Goal: Transaction & Acquisition: Obtain resource

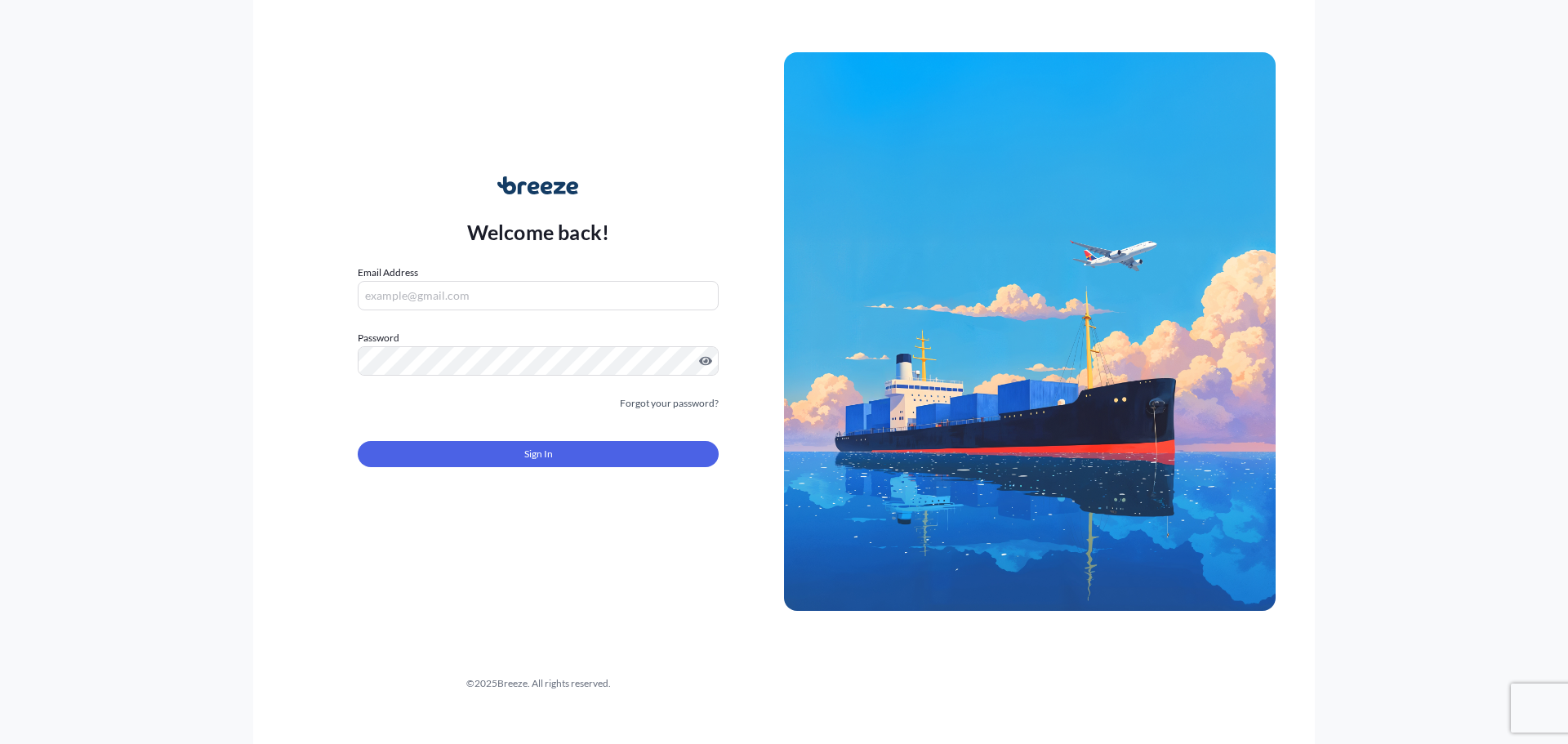
click at [472, 300] on input "Email Address" at bounding box center [538, 295] width 361 height 30
drag, startPoint x: 475, startPoint y: 300, endPoint x: 466, endPoint y: 311, distance: 14.2
click at [475, 299] on input "Email Address" at bounding box center [538, 295] width 361 height 30
type input "[PERSON_NAME][EMAIL_ADDRESS][PERSON_NAME][DOMAIN_NAME]"
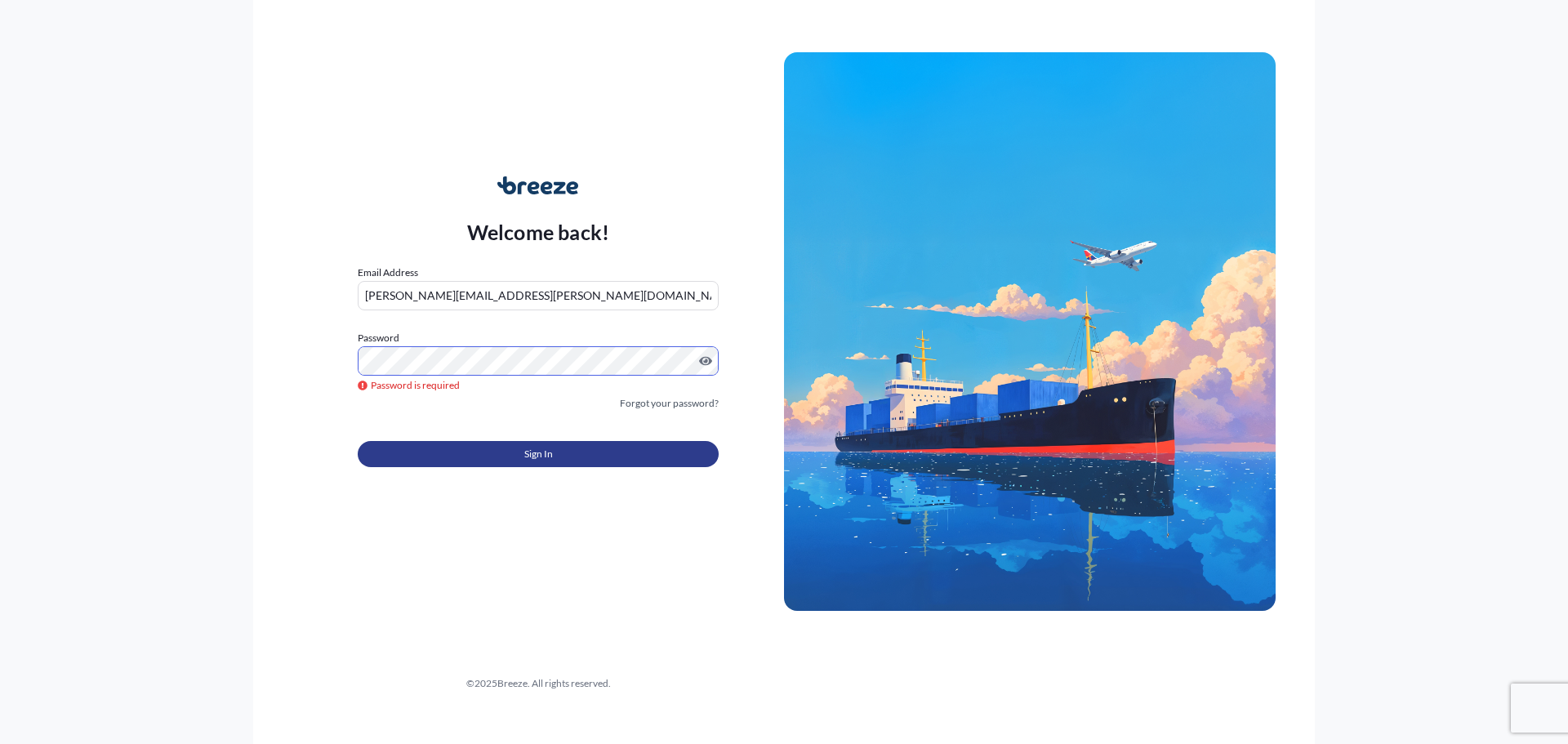
click at [561, 448] on button "Sign In" at bounding box center [538, 454] width 361 height 26
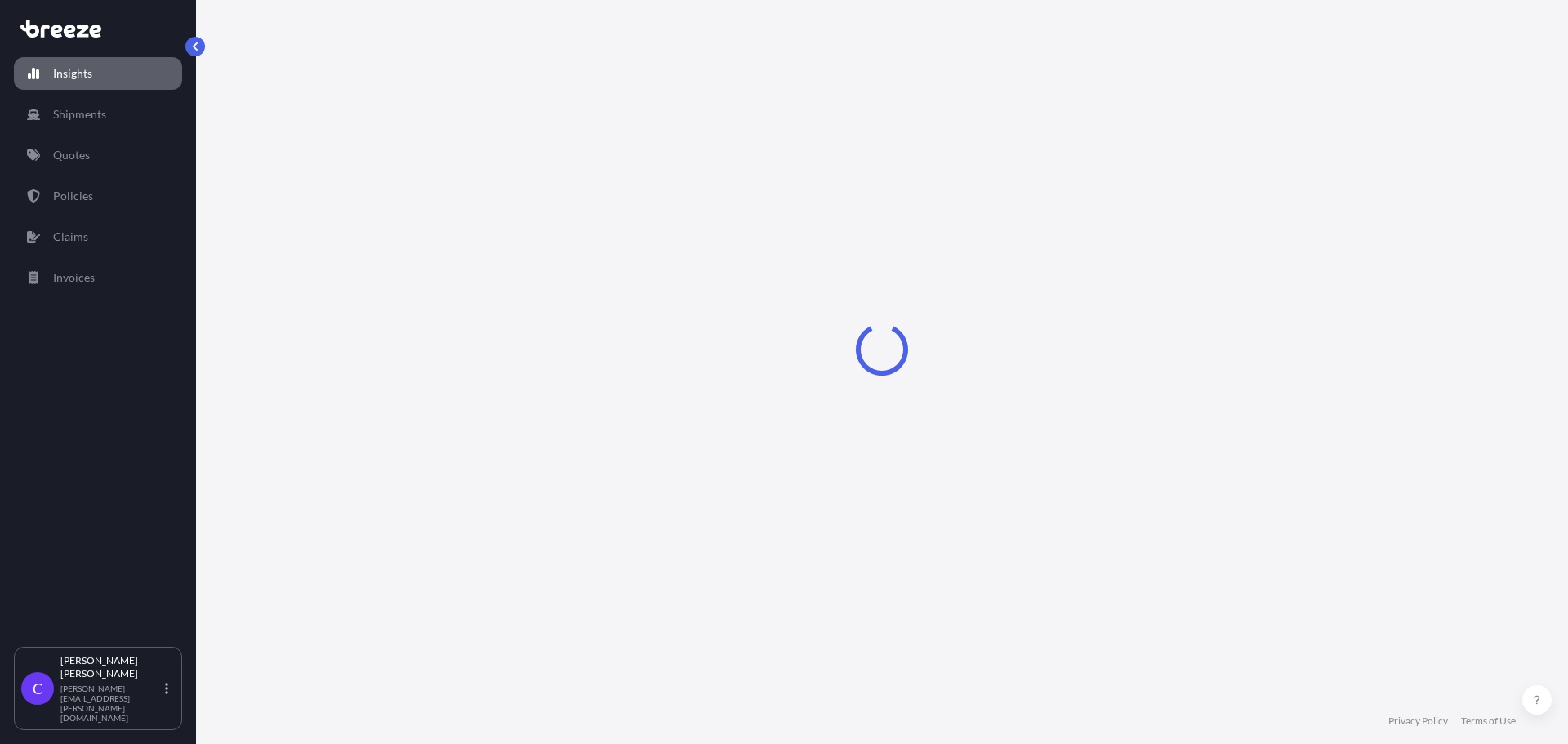
select select "2025"
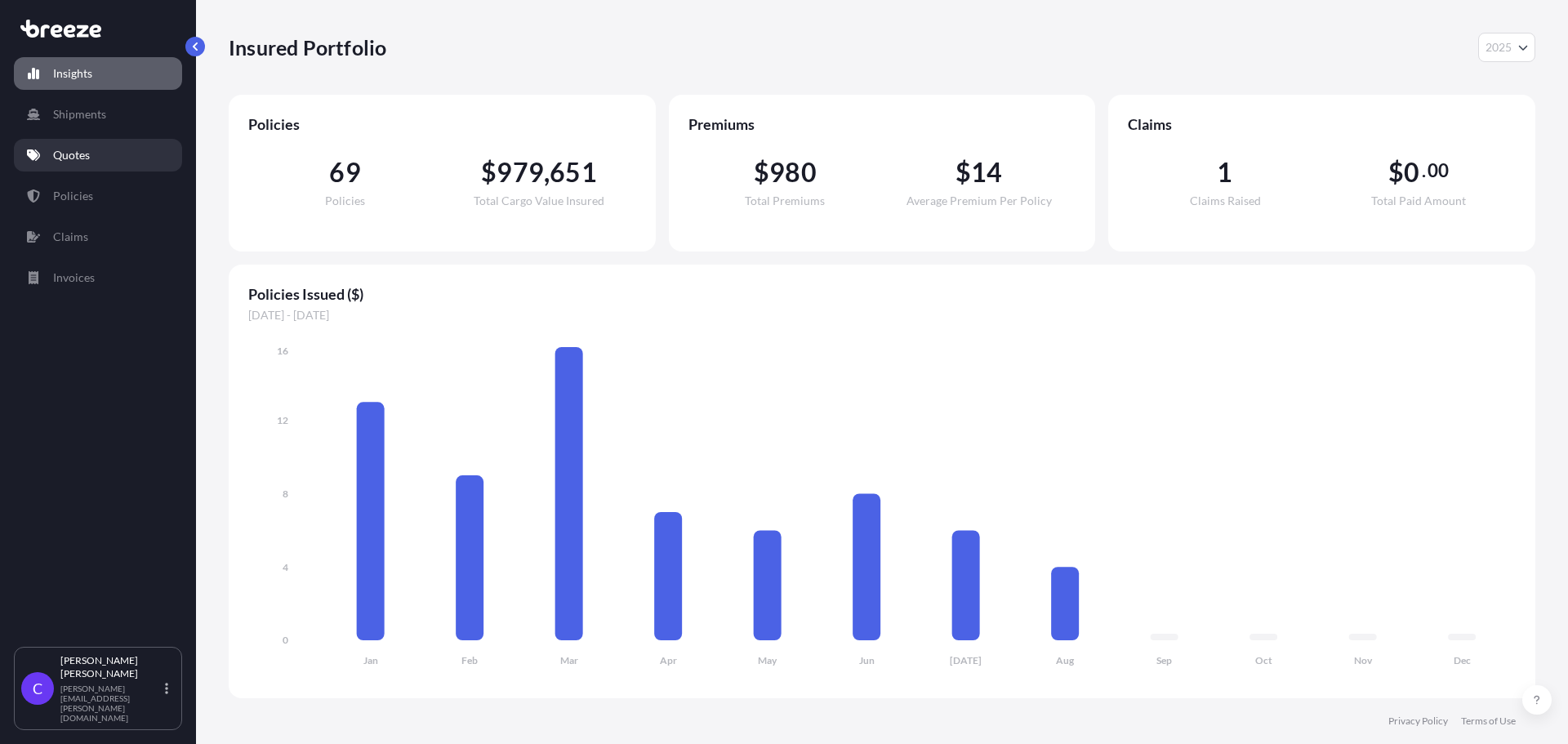
click at [77, 151] on p "Quotes" at bounding box center [71, 154] width 36 height 16
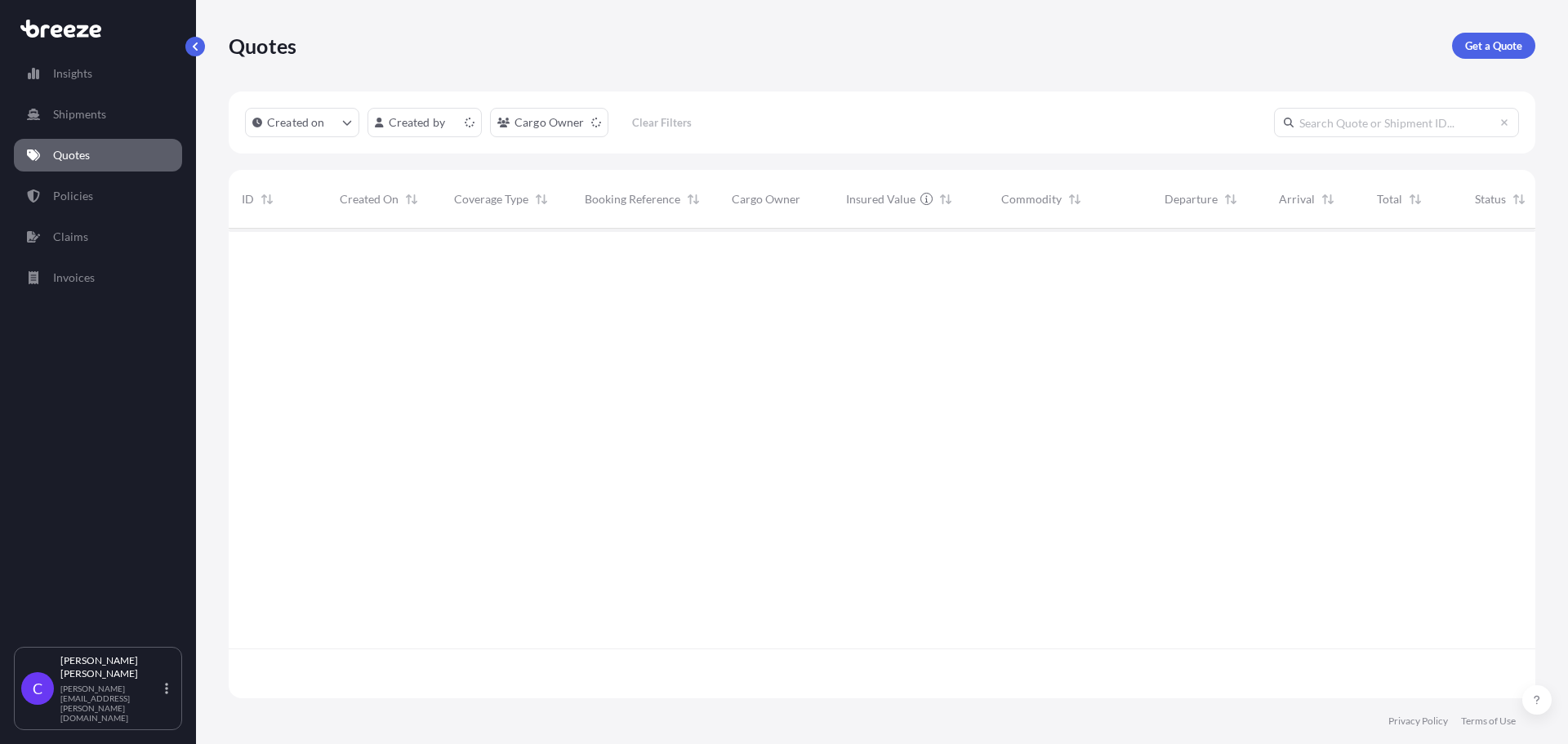
scroll to position [467, 1294]
click at [1474, 52] on p "Get a Quote" at bounding box center [1493, 45] width 57 height 16
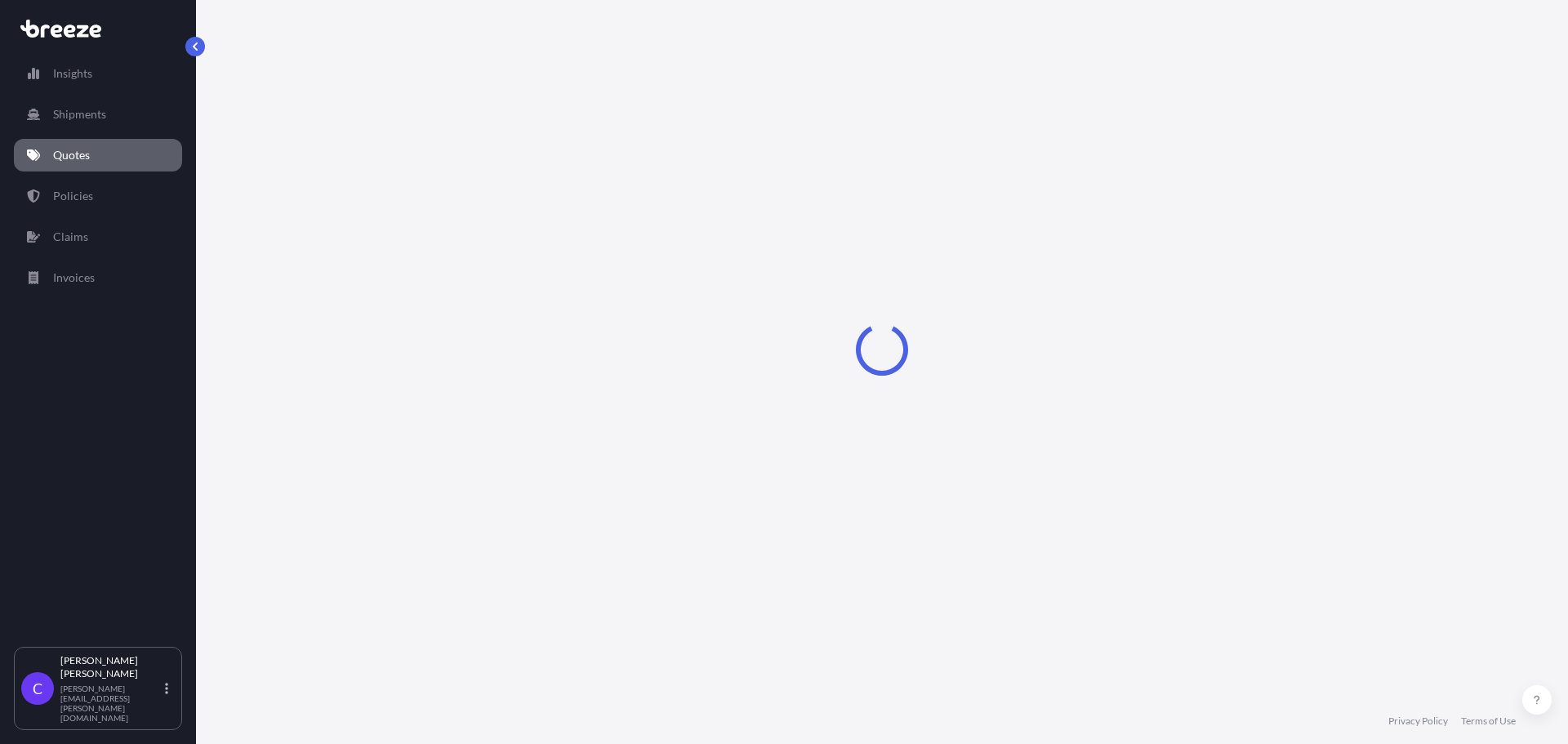
select select "Sea"
select select "1"
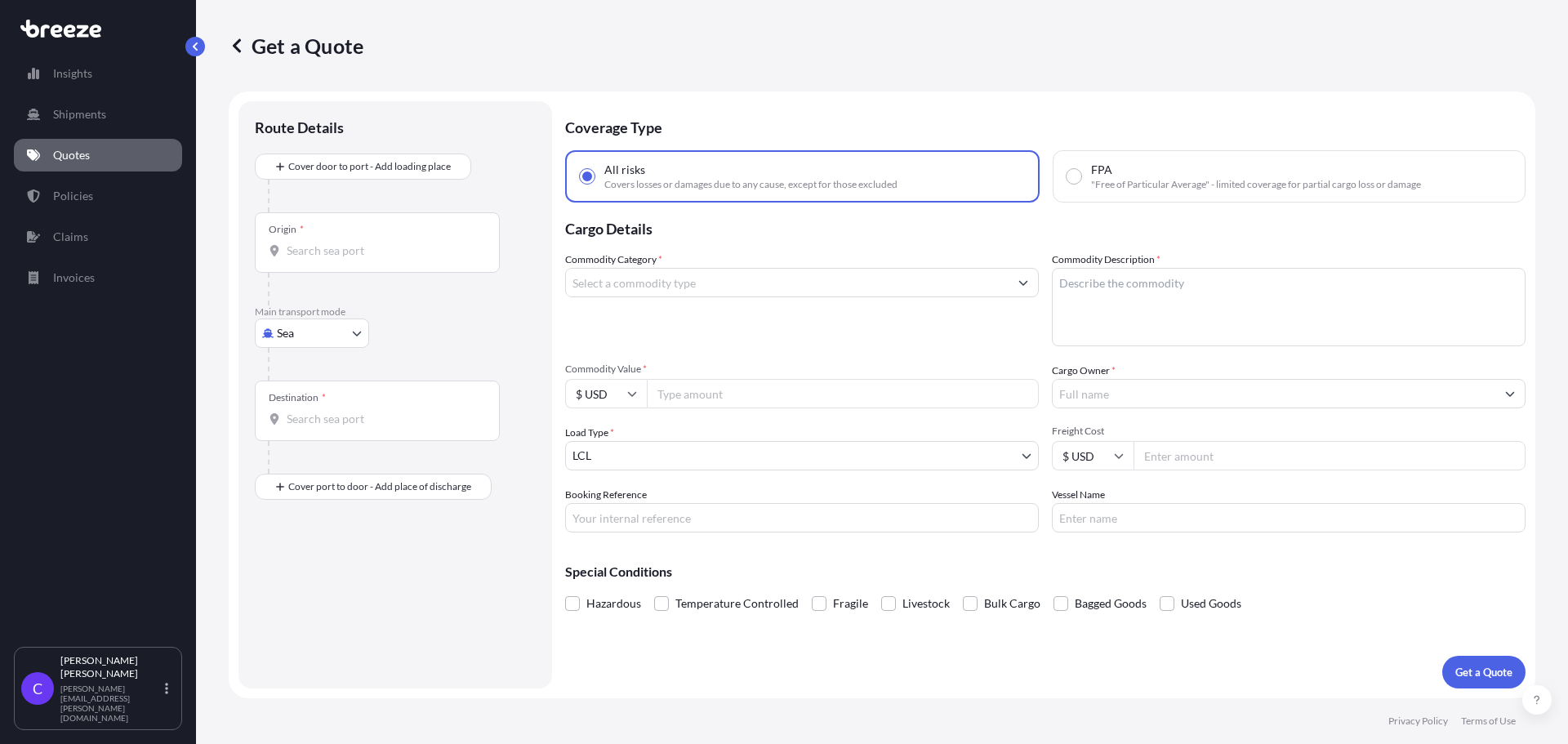
click at [360, 330] on body "Insights Shipments Quotes Policies Claims Invoices C [PERSON_NAME] [PERSON_NAME…" at bounding box center [784, 372] width 1568 height 744
click at [321, 428] on div "Road" at bounding box center [311, 434] width 101 height 30
select select "Road"
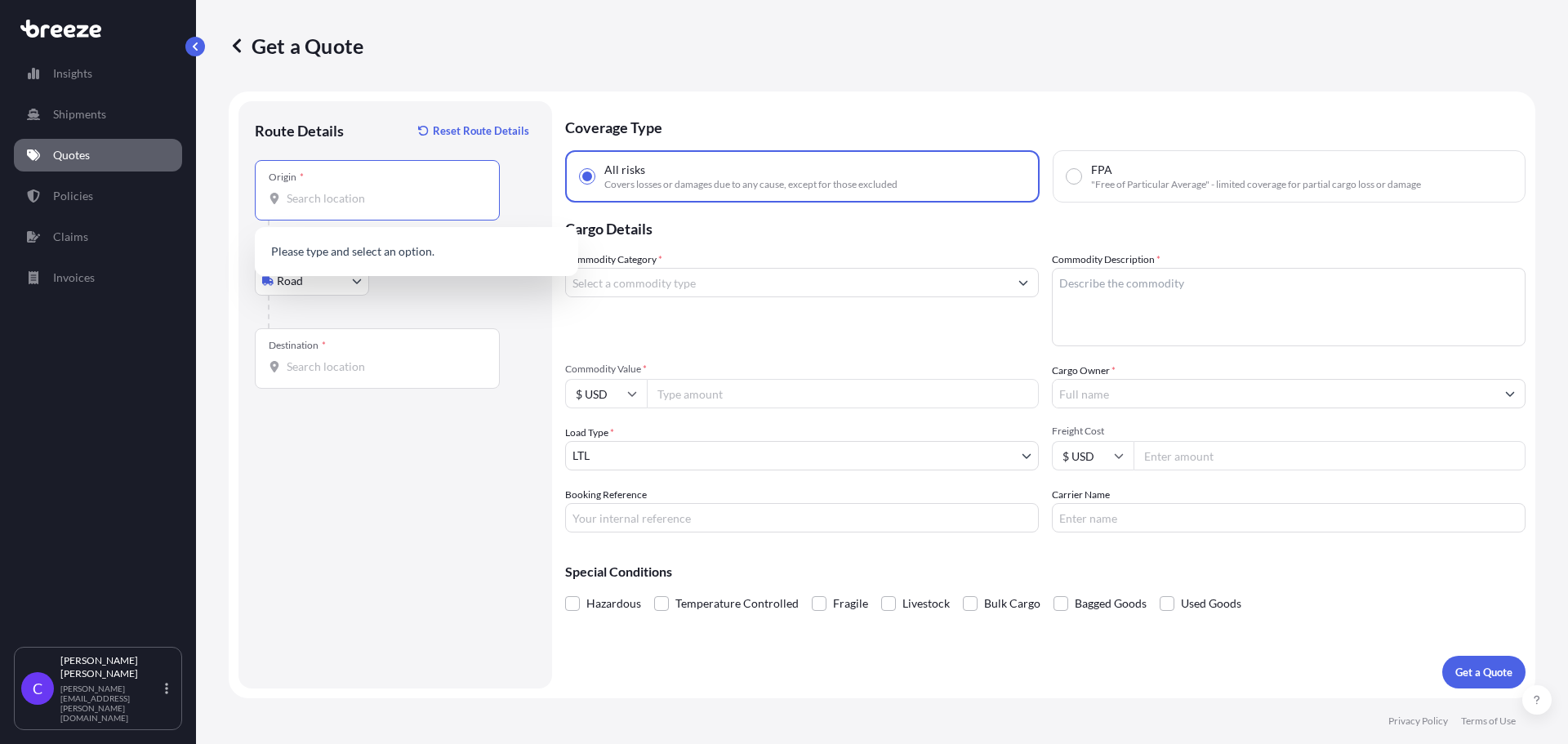
click at [357, 204] on input "Origin *" at bounding box center [382, 198] width 193 height 16
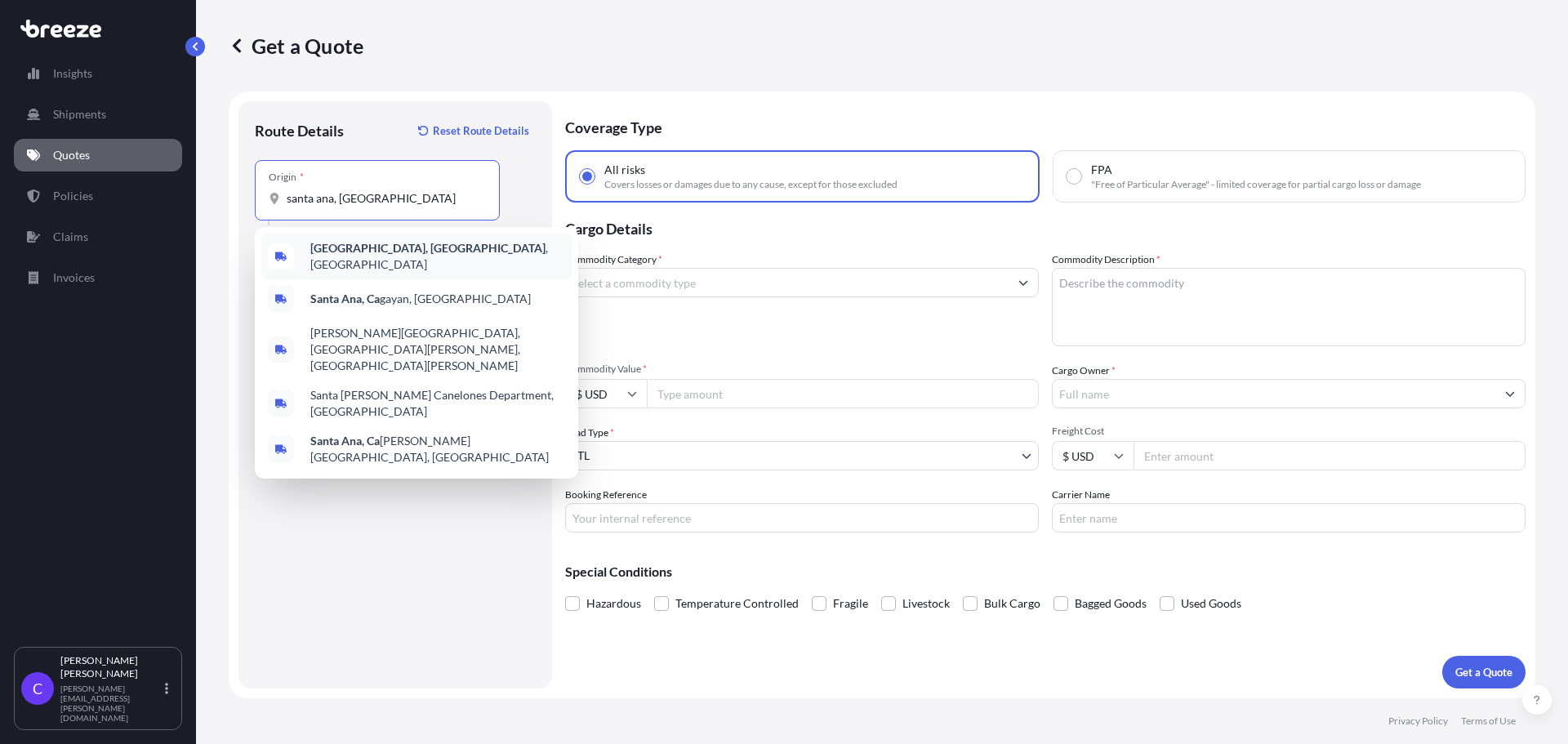
click at [373, 253] on b "[GEOGRAPHIC_DATA], [GEOGRAPHIC_DATA]" at bounding box center [427, 248] width 235 height 14
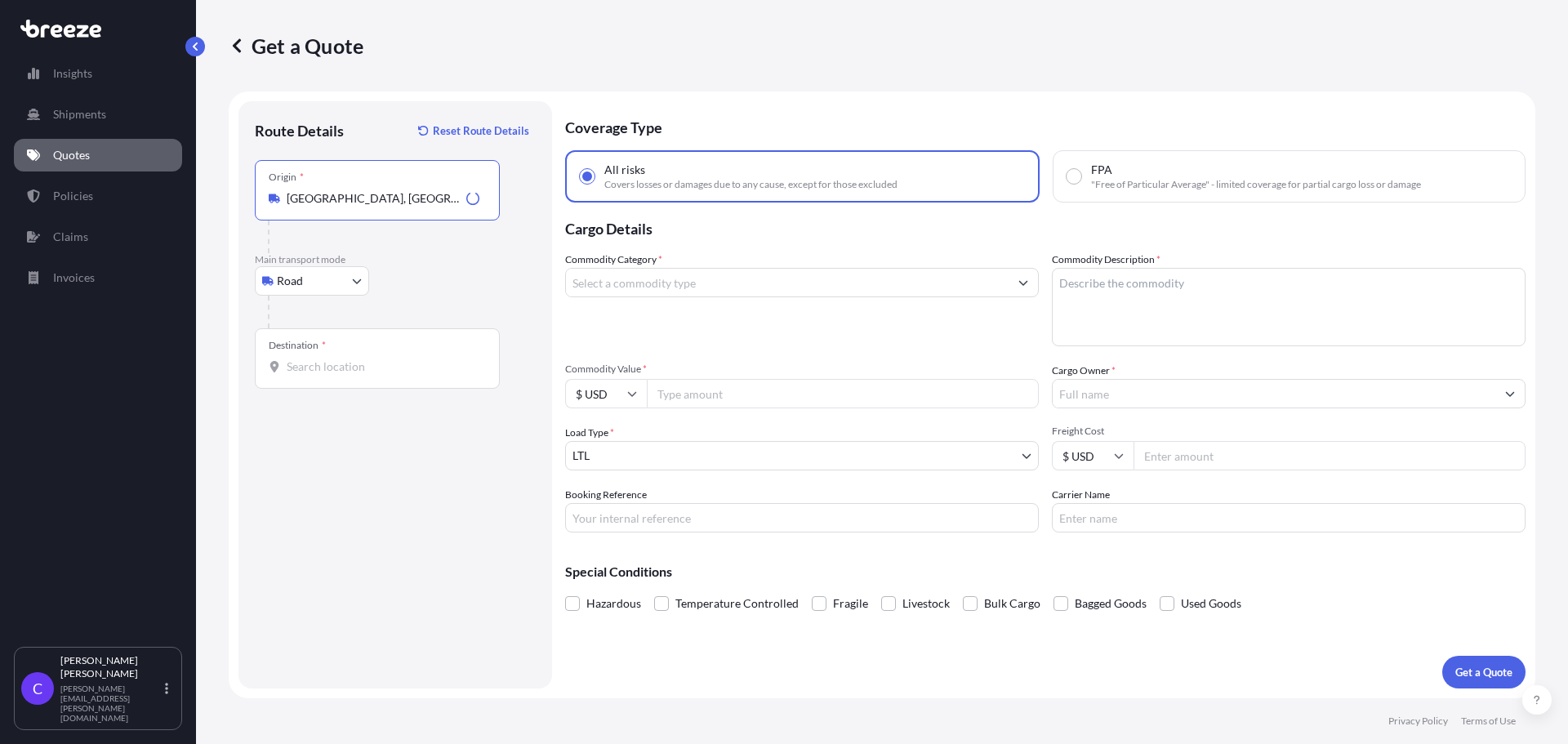
type input "[GEOGRAPHIC_DATA], [GEOGRAPHIC_DATA], [GEOGRAPHIC_DATA]"
click at [382, 369] on input "Destination *" at bounding box center [382, 366] width 193 height 16
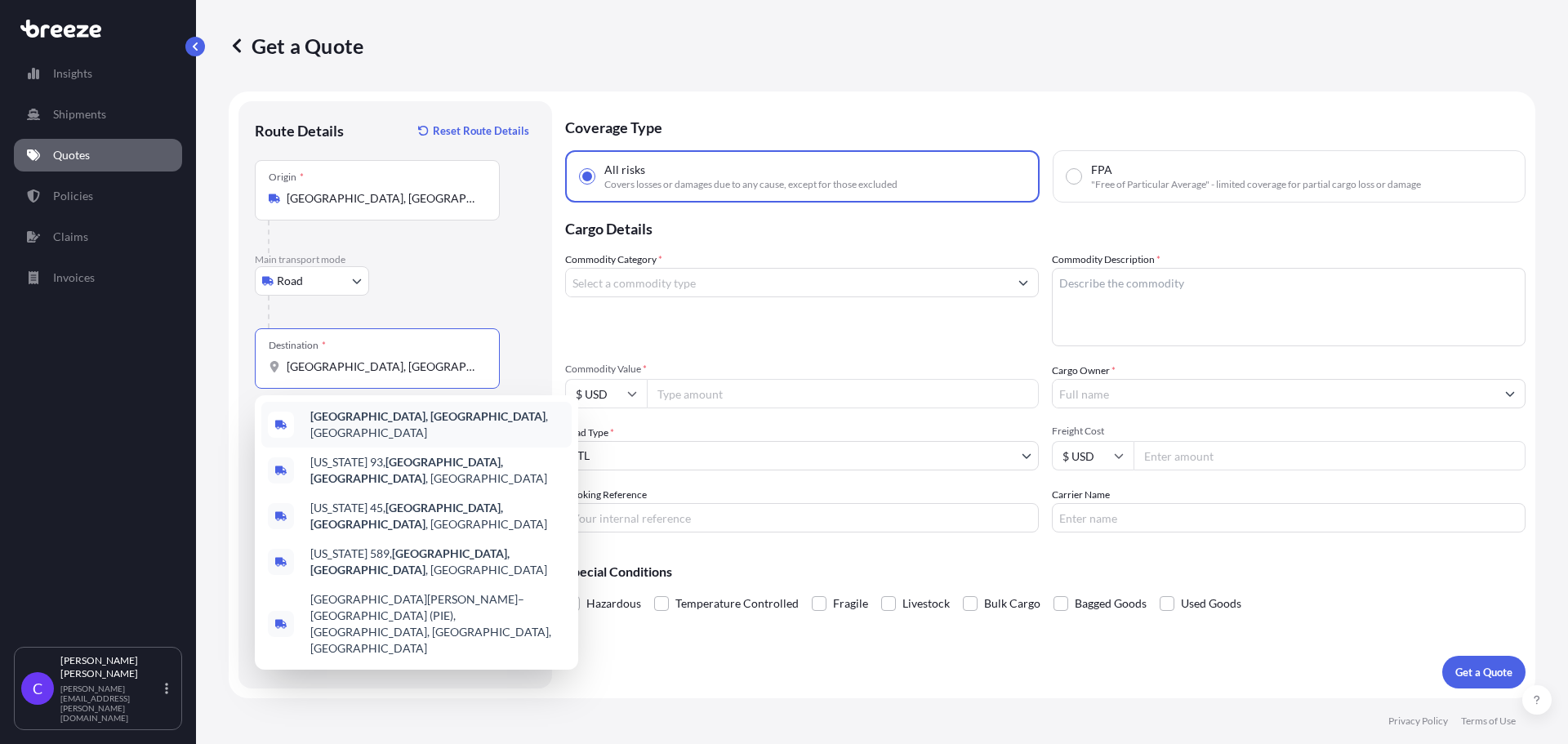
click at [364, 426] on span "[GEOGRAPHIC_DATA], [GEOGRAPHIC_DATA] , [GEOGRAPHIC_DATA]" at bounding box center [438, 424] width 254 height 33
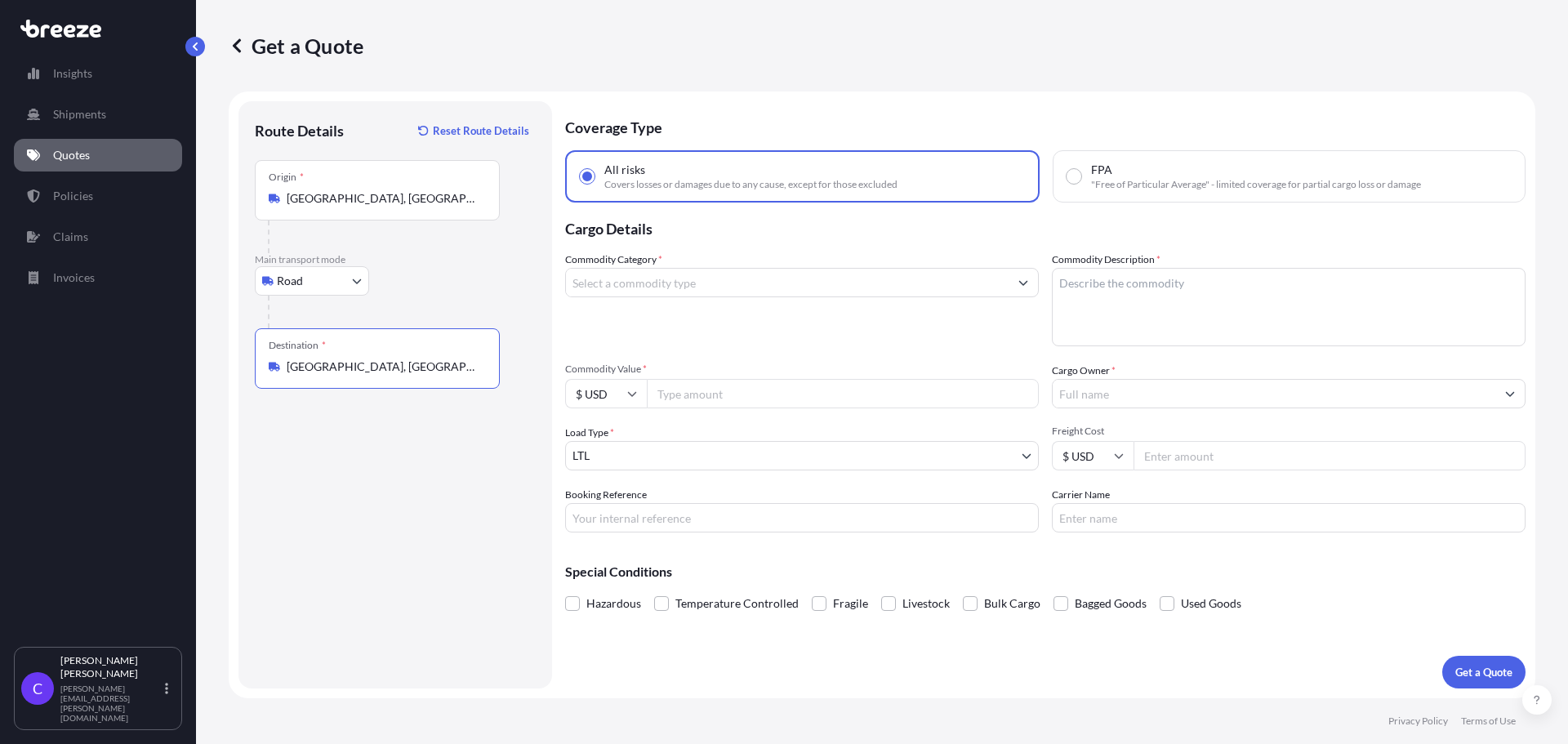
type input "[GEOGRAPHIC_DATA], [GEOGRAPHIC_DATA], [GEOGRAPHIC_DATA]"
click at [734, 279] on input "Commodity Category *" at bounding box center [787, 282] width 443 height 30
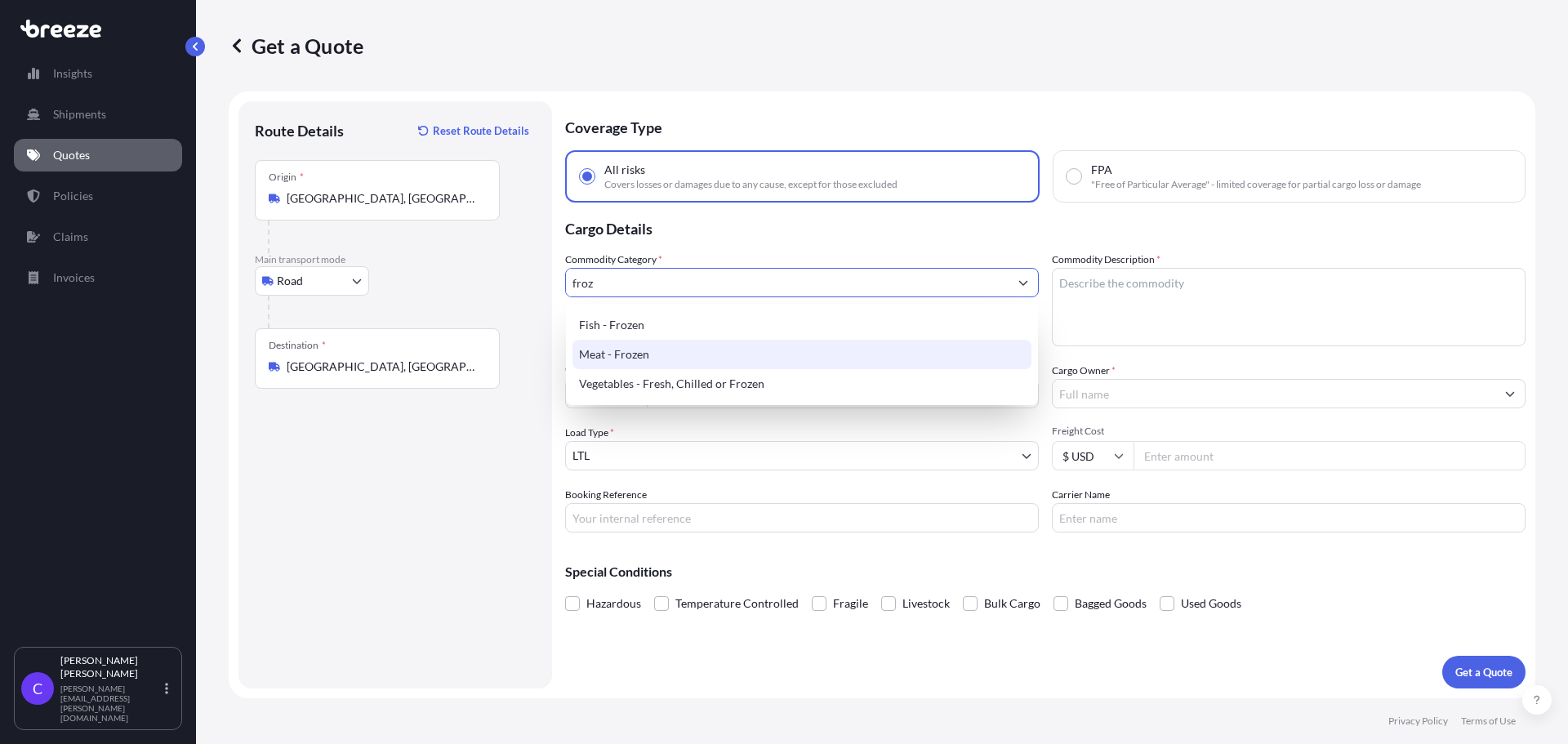
click at [649, 366] on div "Meat - Frozen" at bounding box center [801, 355] width 459 height 30
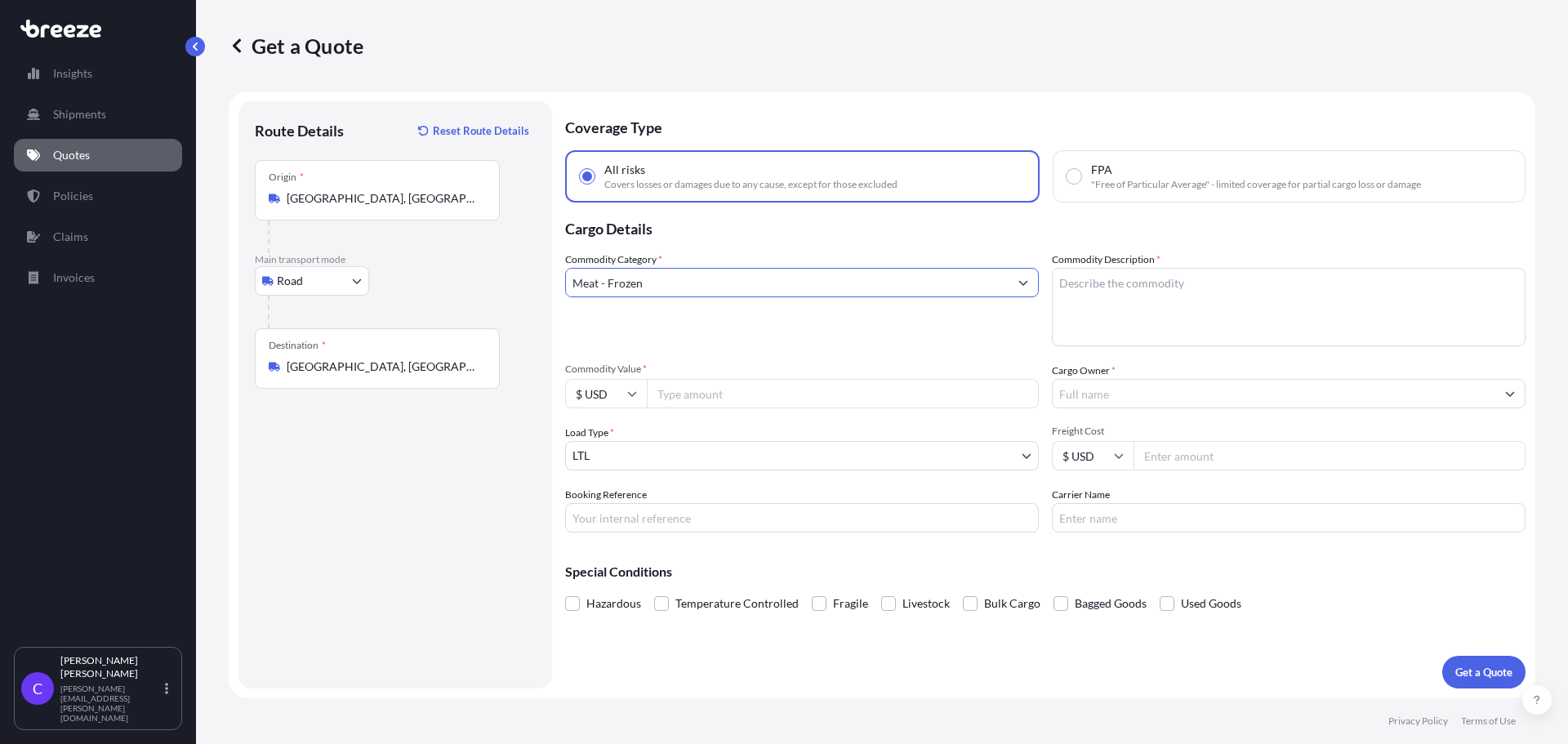
type input "Meat - Frozen"
click at [1143, 285] on textarea "Commodity Description *" at bounding box center [1288, 307] width 473 height 78
type textarea "frozen sandwiches"
type input "17800"
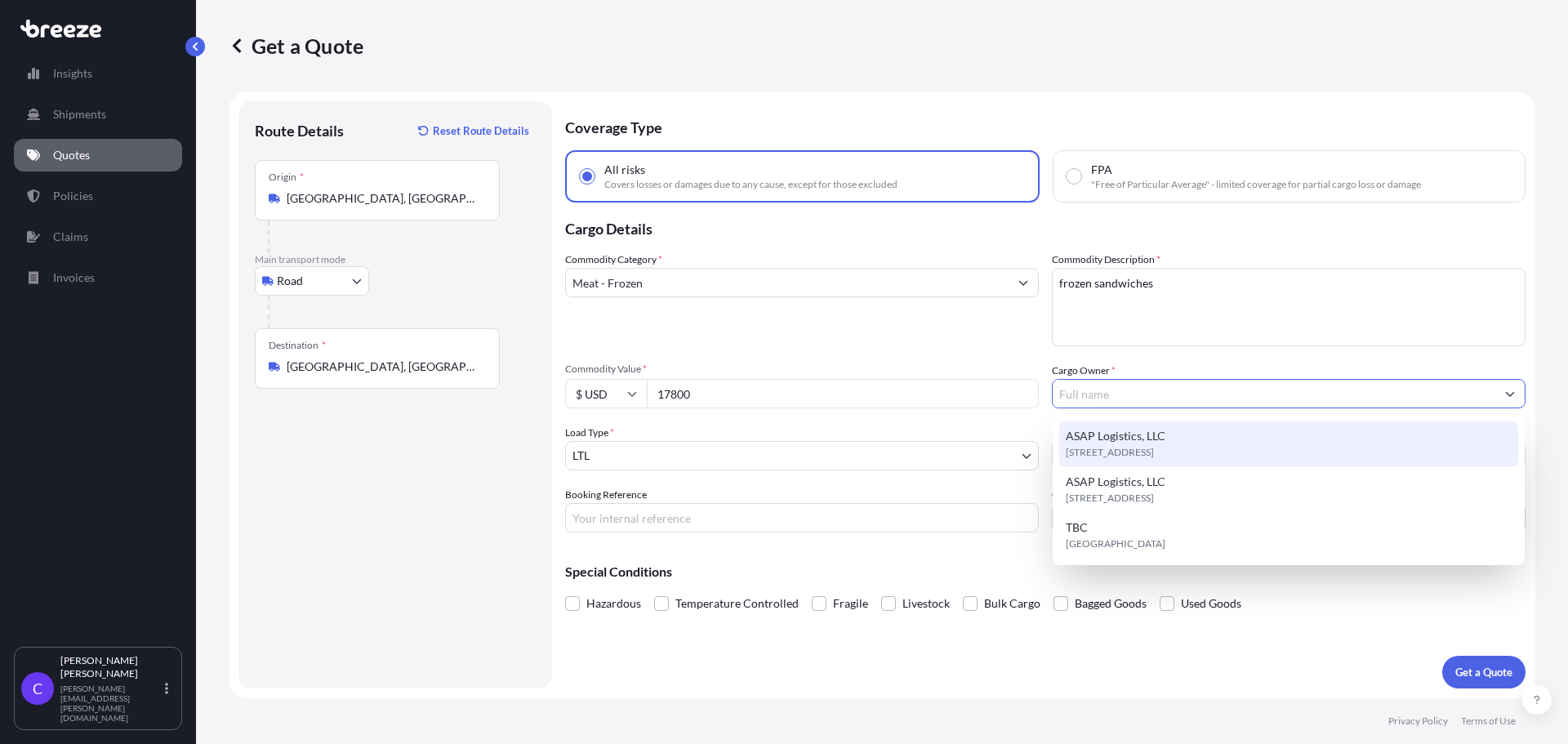
click at [1143, 435] on span "ASAP Logistics, LLC" at bounding box center [1114, 436] width 99 height 16
type input "ASAP Logistics, LLC"
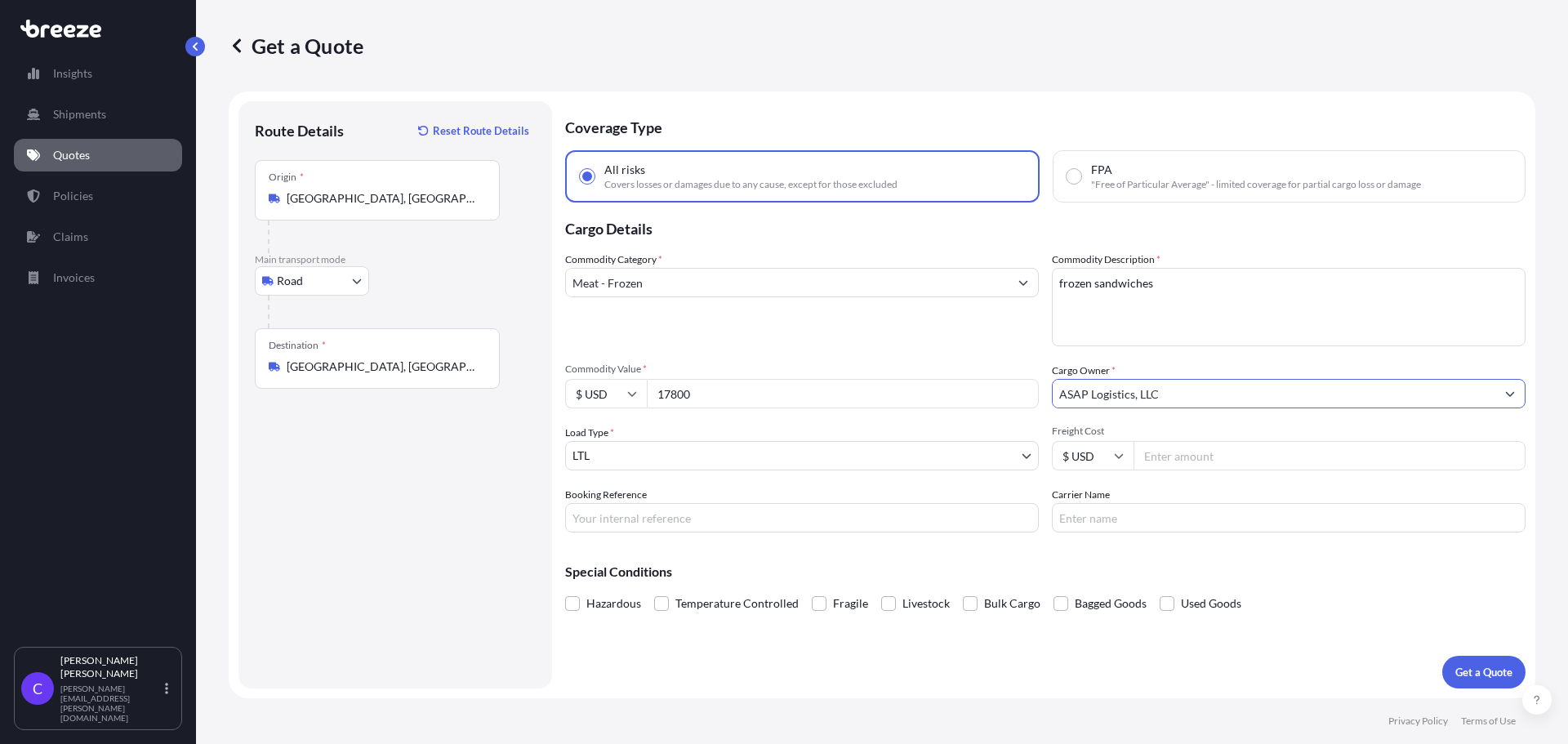
click at [670, 394] on input "17800" at bounding box center [843, 394] width 392 height 30
click at [762, 399] on input "17800" at bounding box center [843, 394] width 392 height 30
type input "17800.00"
click at [1195, 459] on input "Freight Cost" at bounding box center [1329, 456] width 392 height 30
type input "2500"
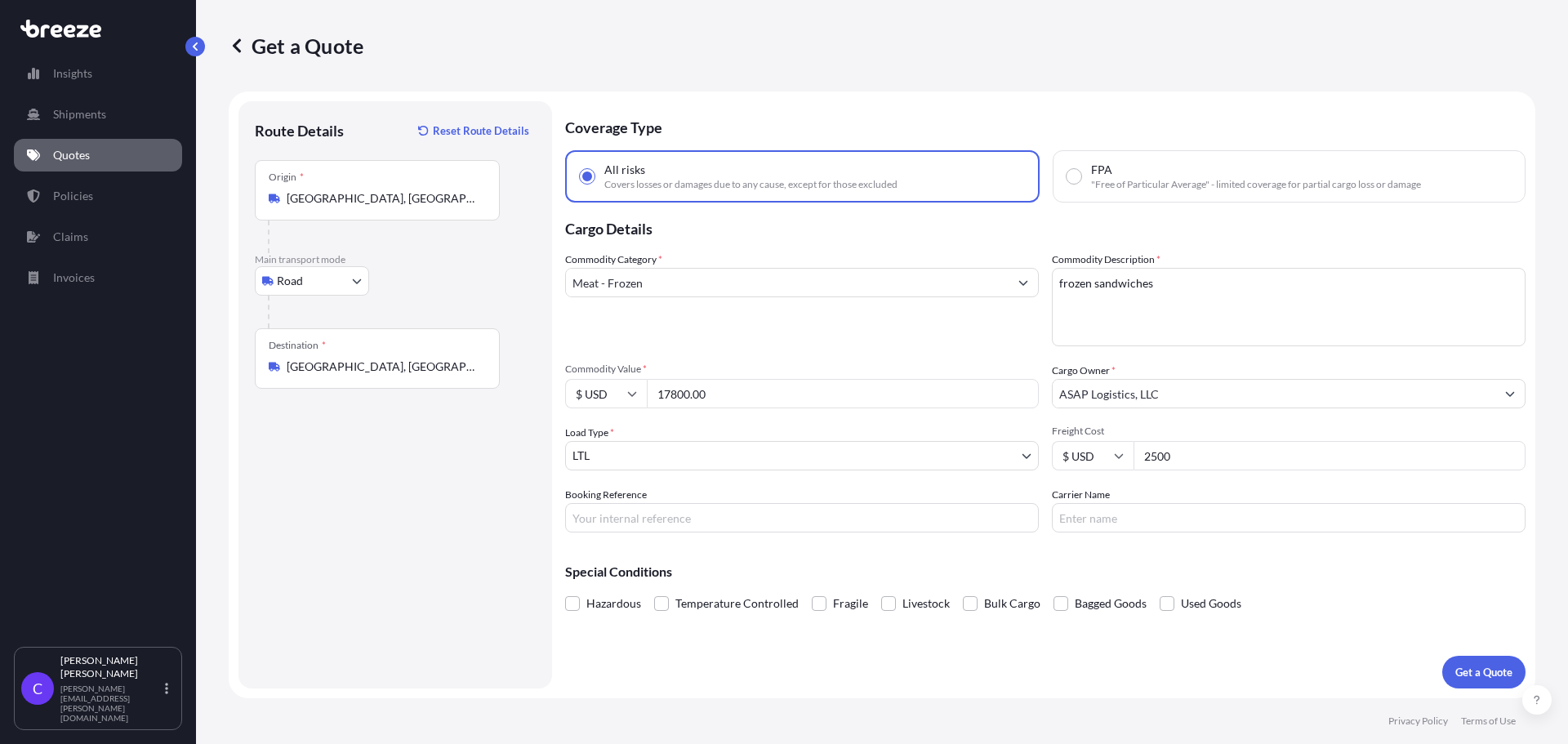
click at [742, 514] on input "Booking Reference" at bounding box center [801, 517] width 473 height 30
type input "FGF5224"
type input "FFE"
click at [1484, 674] on p "Get a Quote" at bounding box center [1483, 672] width 57 height 16
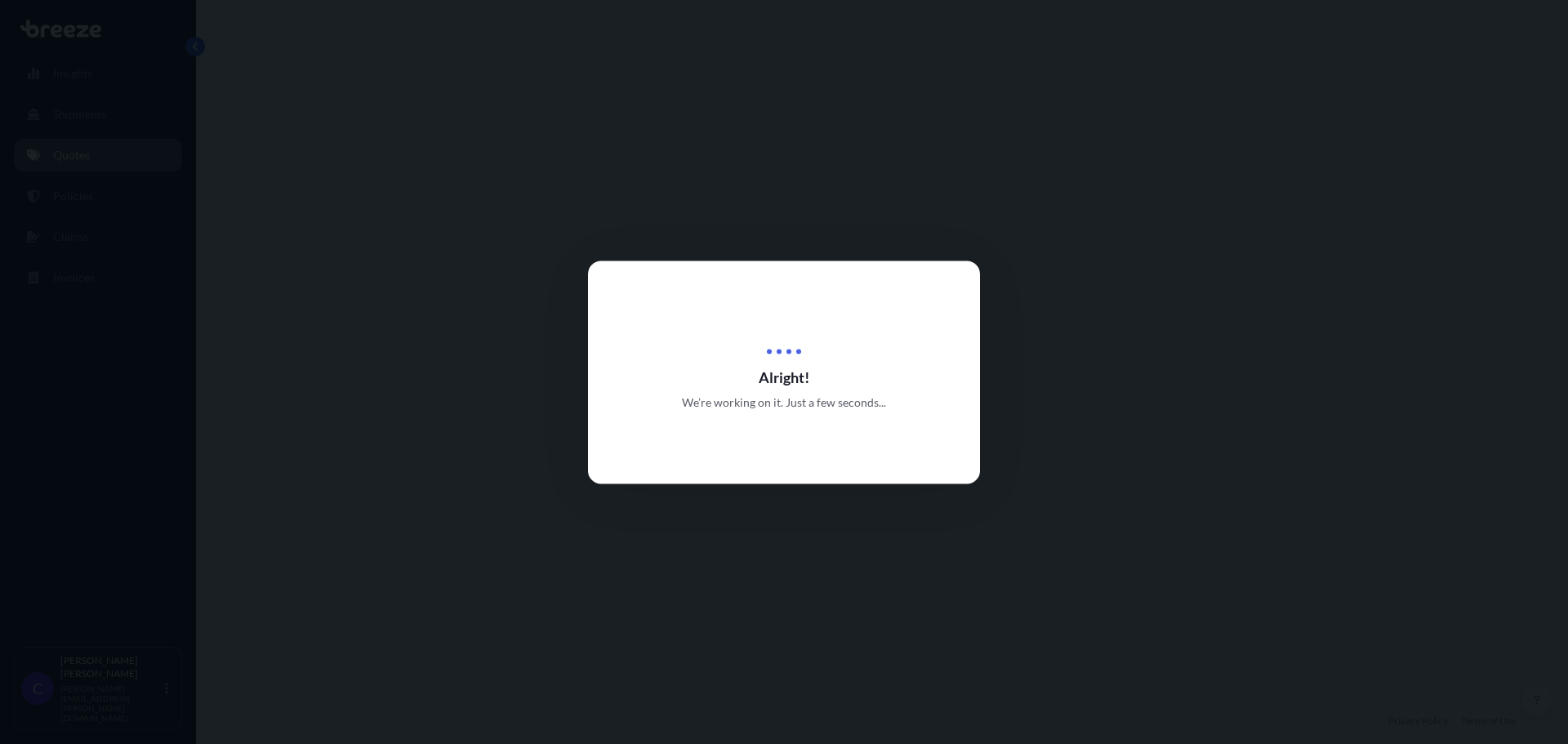
select select "Road"
select select "1"
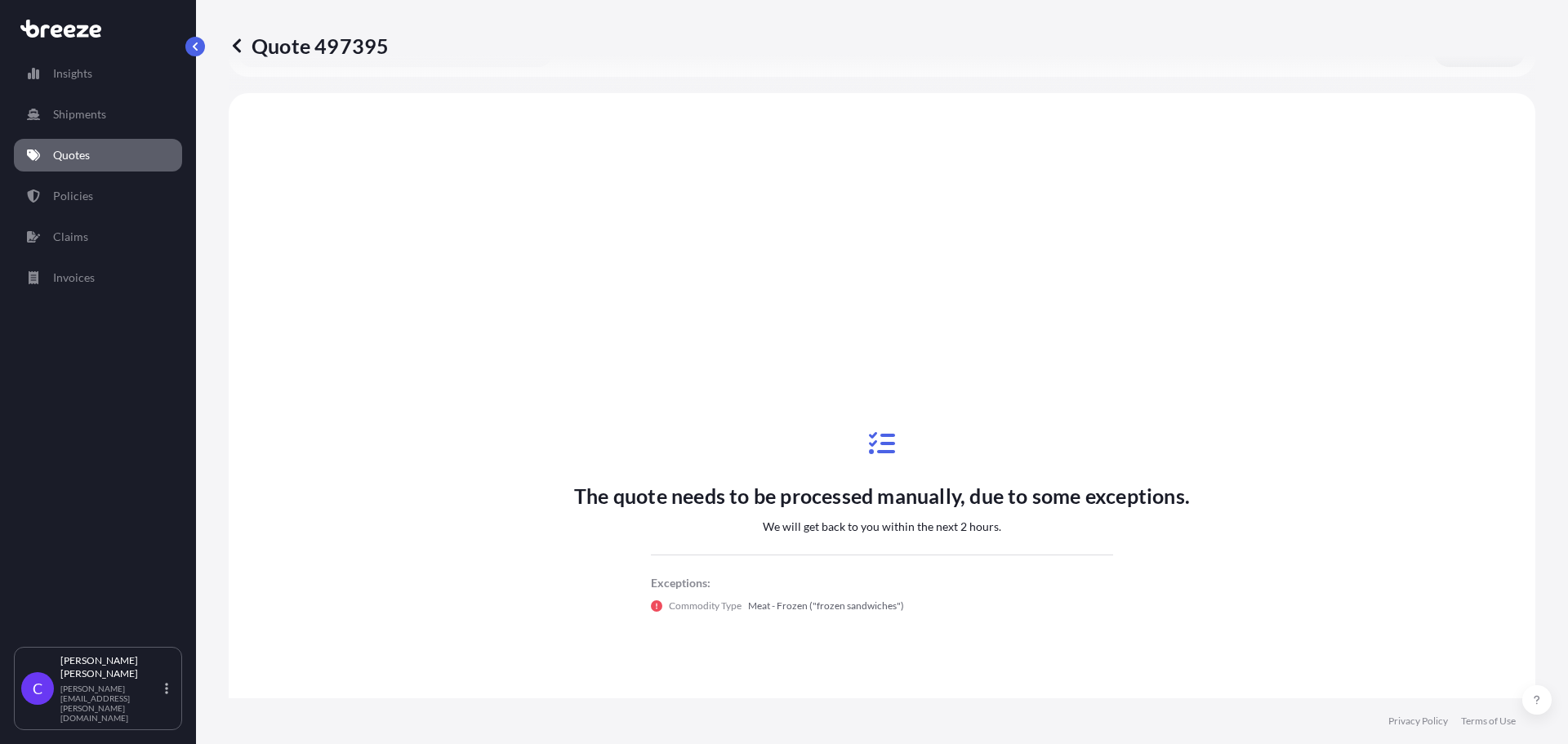
scroll to position [593, 0]
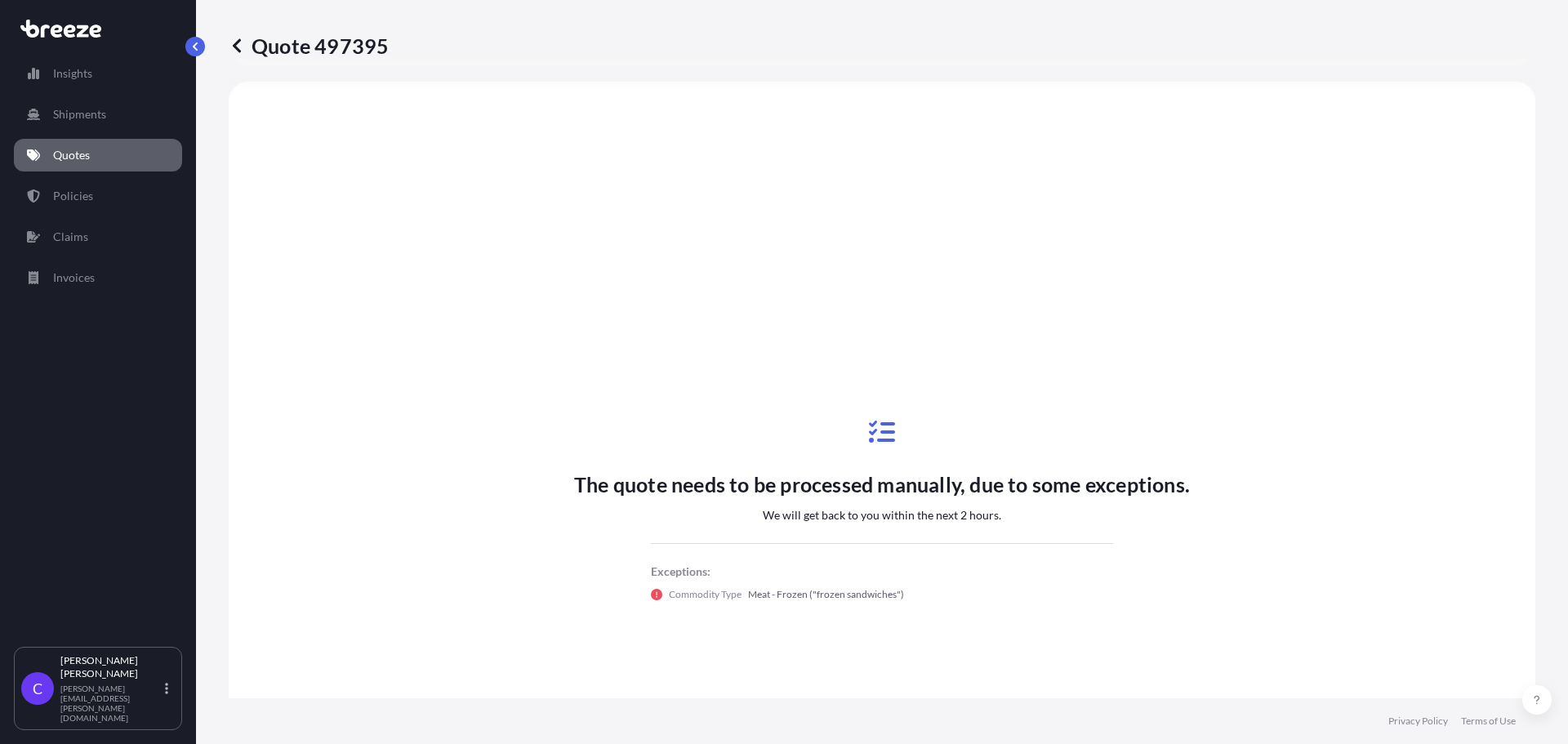
click at [237, 46] on icon at bounding box center [237, 45] width 16 height 16
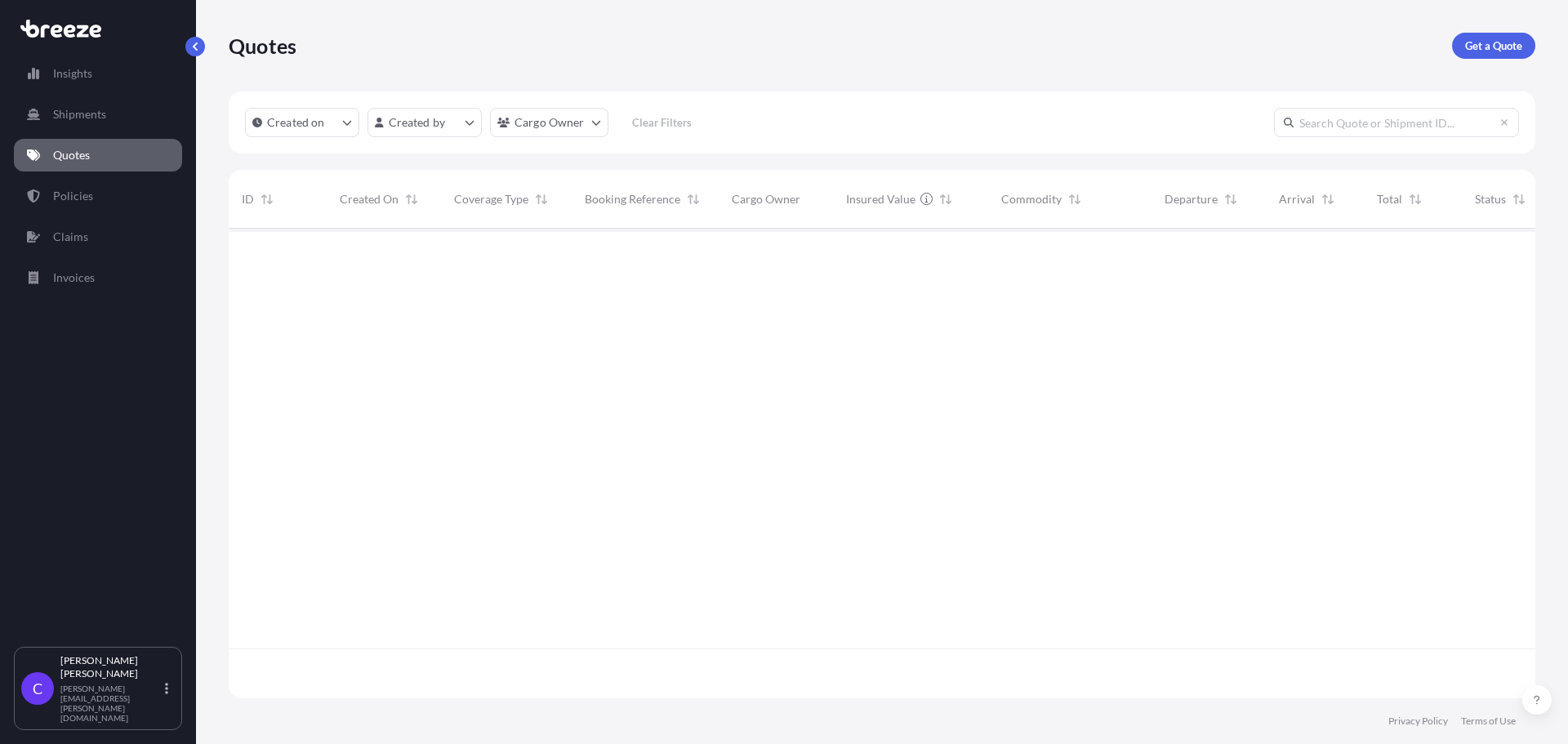
scroll to position [467, 1294]
click at [1485, 44] on p "Get a Quote" at bounding box center [1493, 45] width 57 height 16
select select "Sea"
select select "1"
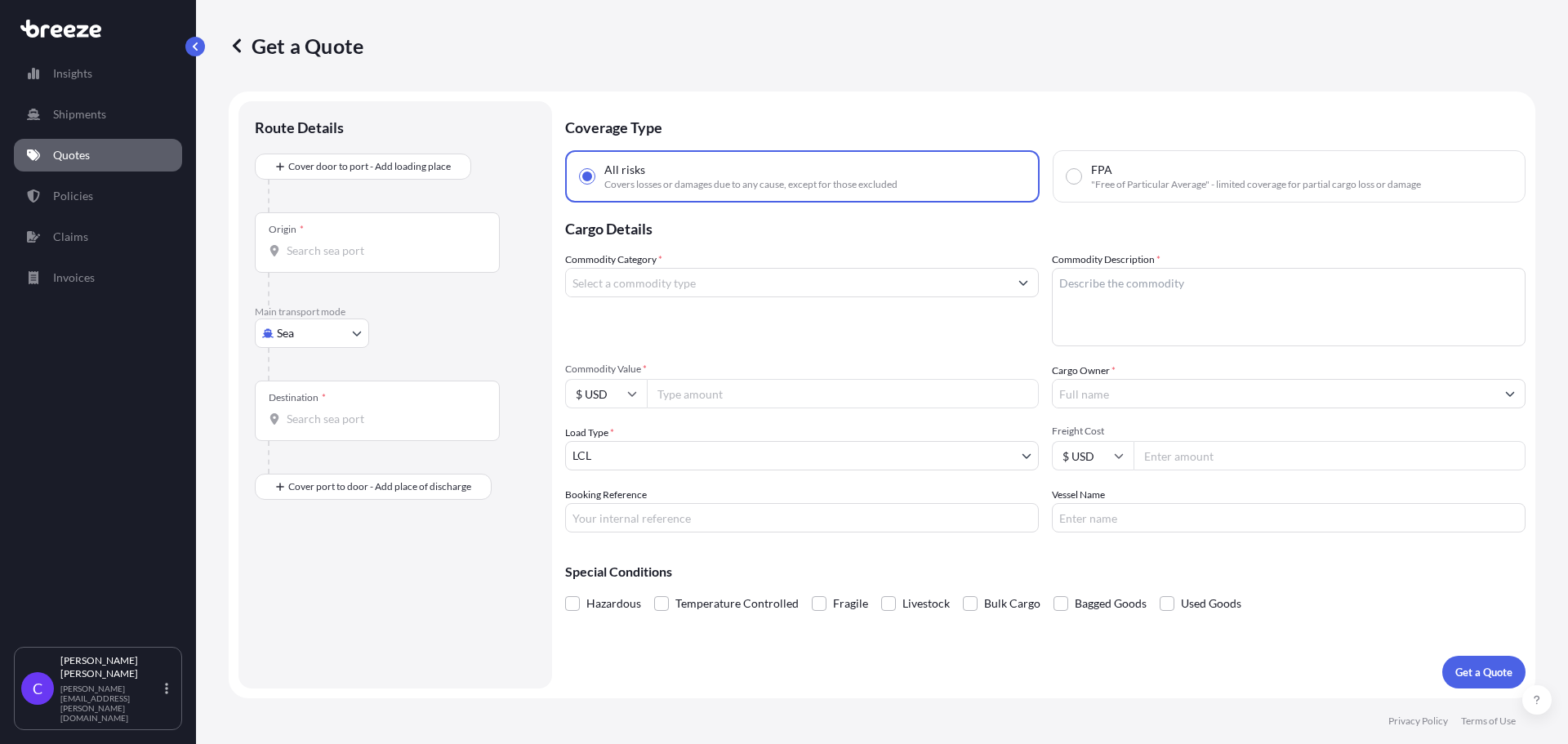
click at [358, 333] on body "Insights Shipments Quotes Policies Claims Invoices C [PERSON_NAME] [PERSON_NAME…" at bounding box center [784, 372] width 1568 height 744
click at [323, 432] on div "Road" at bounding box center [311, 434] width 101 height 30
select select "Road"
click at [323, 432] on div "Road" at bounding box center [311, 434] width 101 height 30
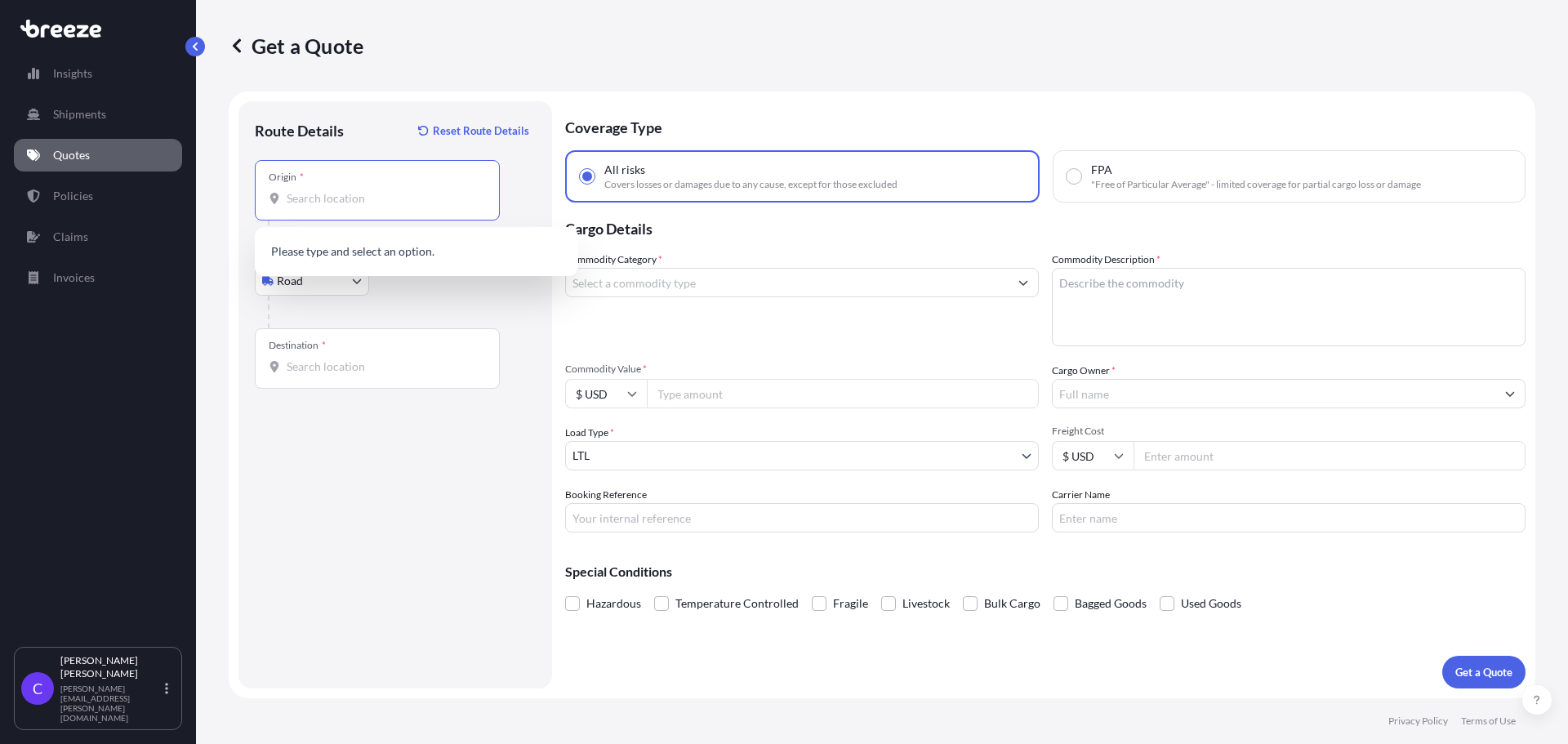
click at [344, 203] on input "Origin *" at bounding box center [382, 198] width 193 height 16
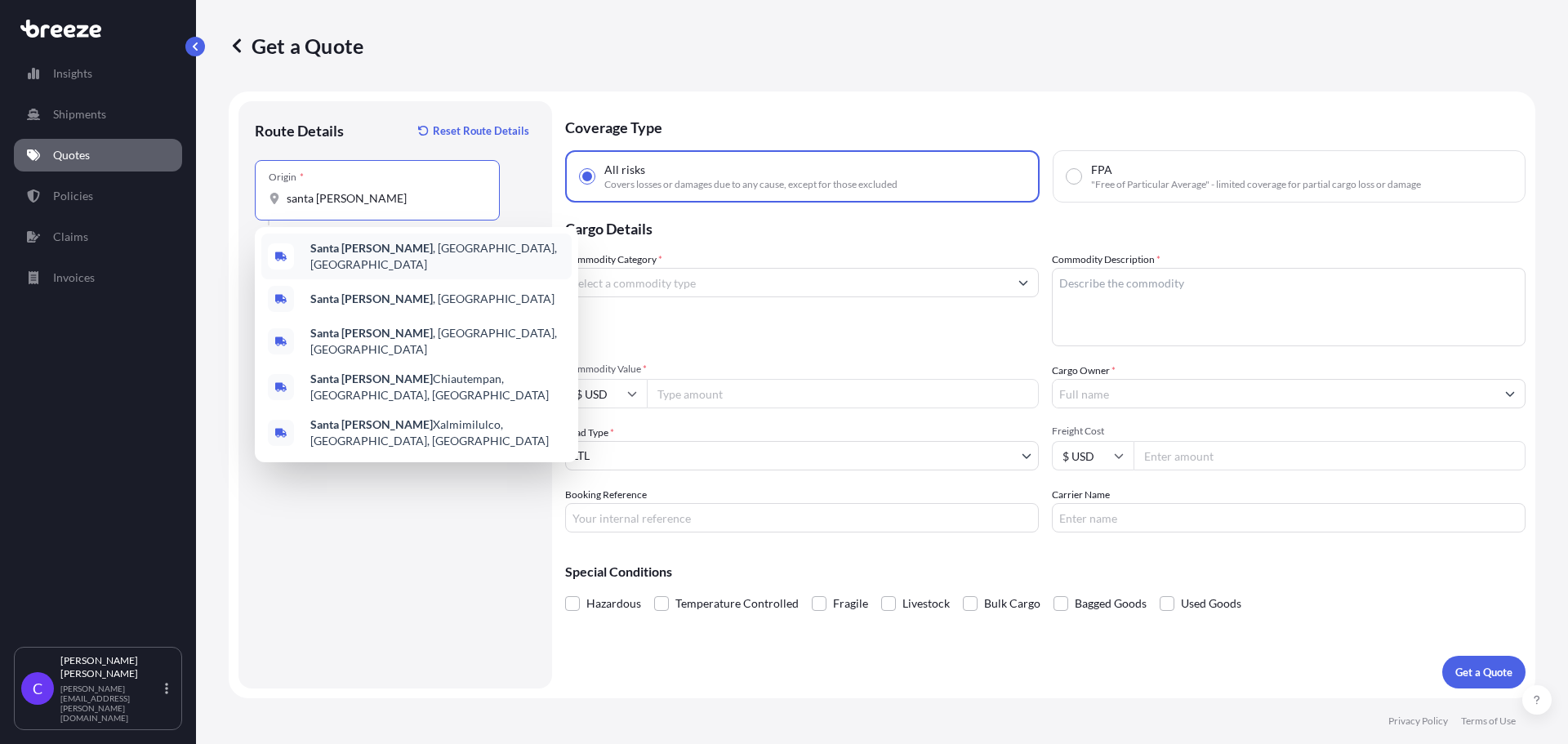
click at [372, 256] on span "[GEOGRAPHIC_DATA] , [GEOGRAPHIC_DATA], [GEOGRAPHIC_DATA]" at bounding box center [438, 256] width 254 height 33
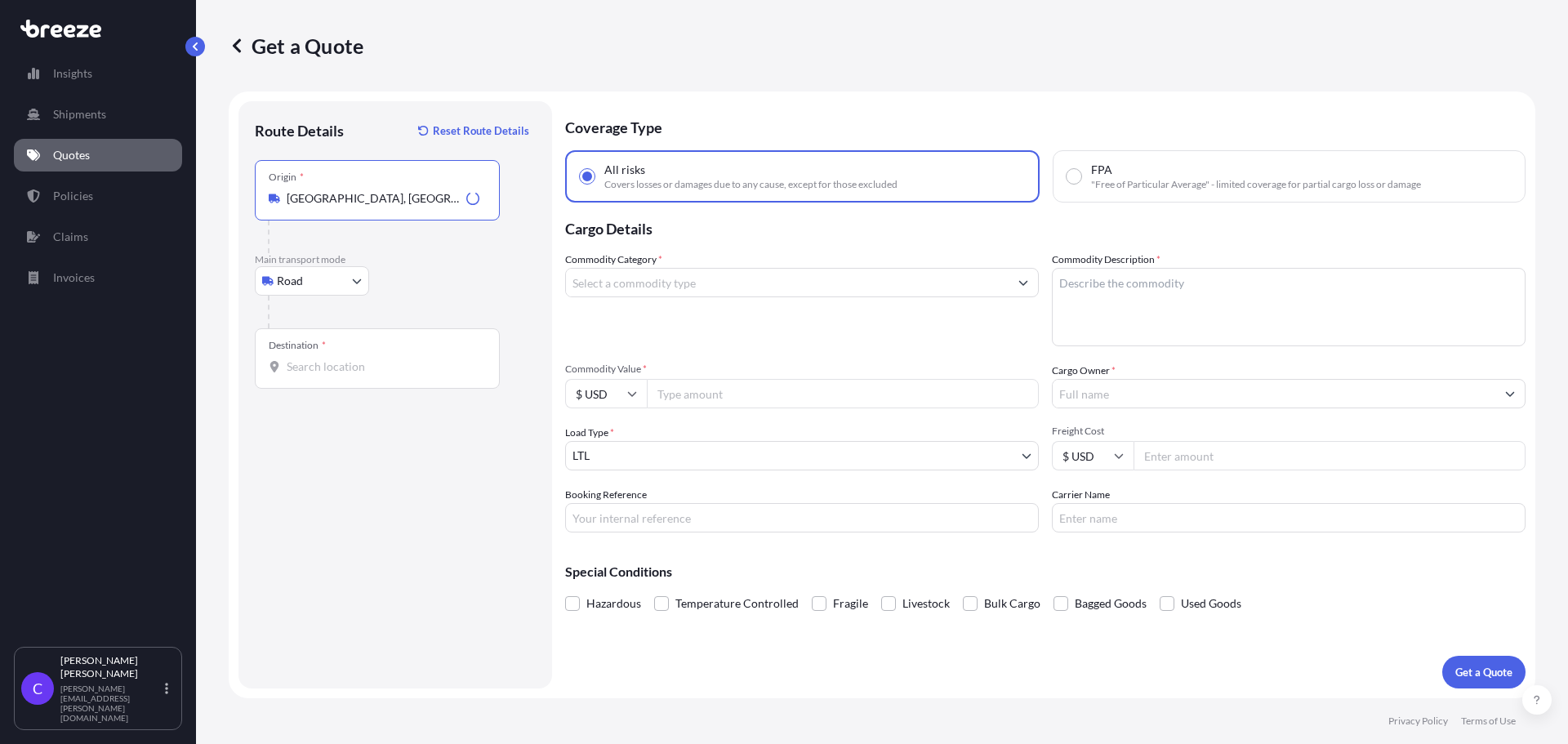
type input "[GEOGRAPHIC_DATA], [GEOGRAPHIC_DATA], [GEOGRAPHIC_DATA]"
click at [379, 382] on div "Destination *" at bounding box center [377, 358] width 245 height 60
click at [379, 375] on input "Destination *" at bounding box center [382, 366] width 193 height 16
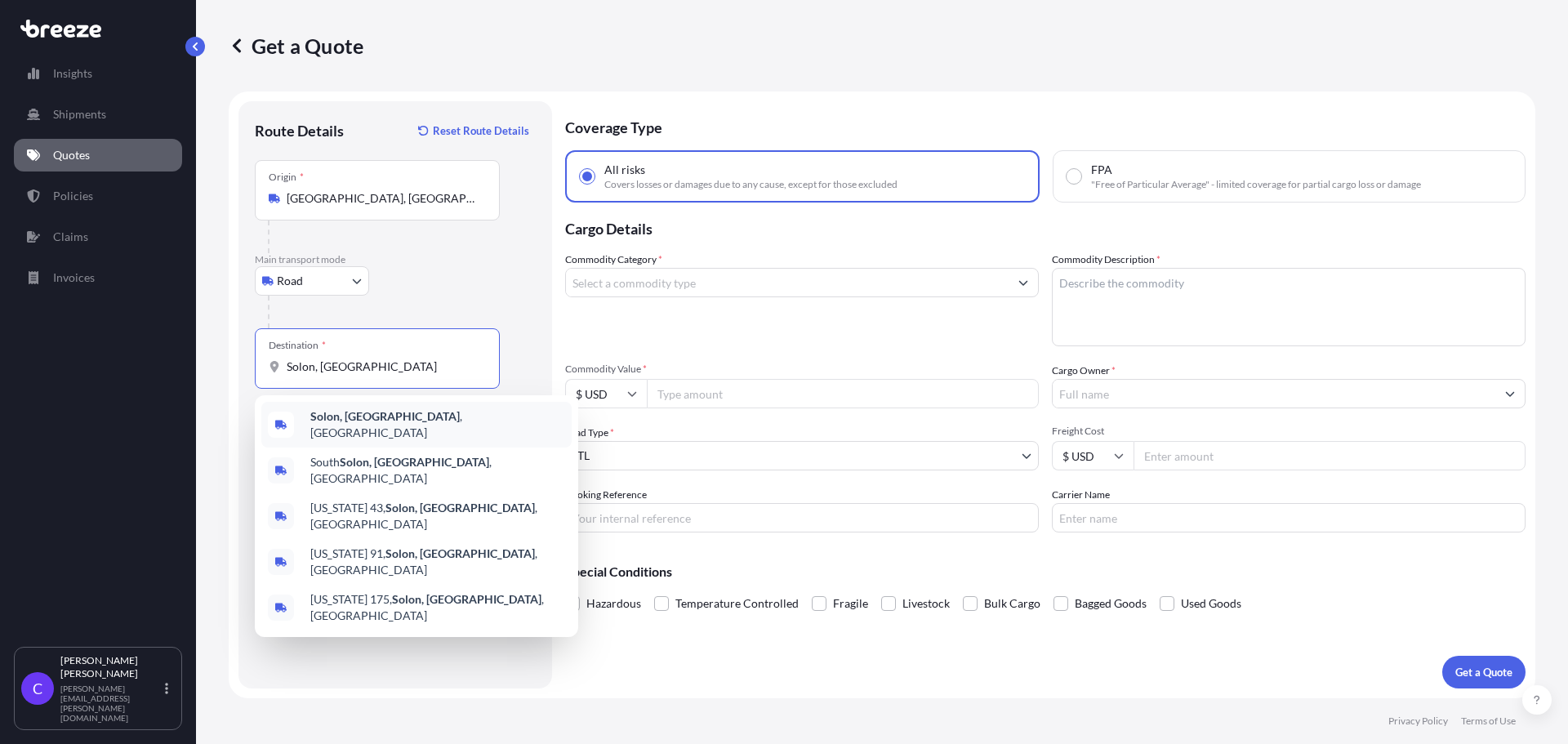
click at [377, 419] on span "[GEOGRAPHIC_DATA], [GEOGRAPHIC_DATA] , [GEOGRAPHIC_DATA]" at bounding box center [438, 424] width 254 height 33
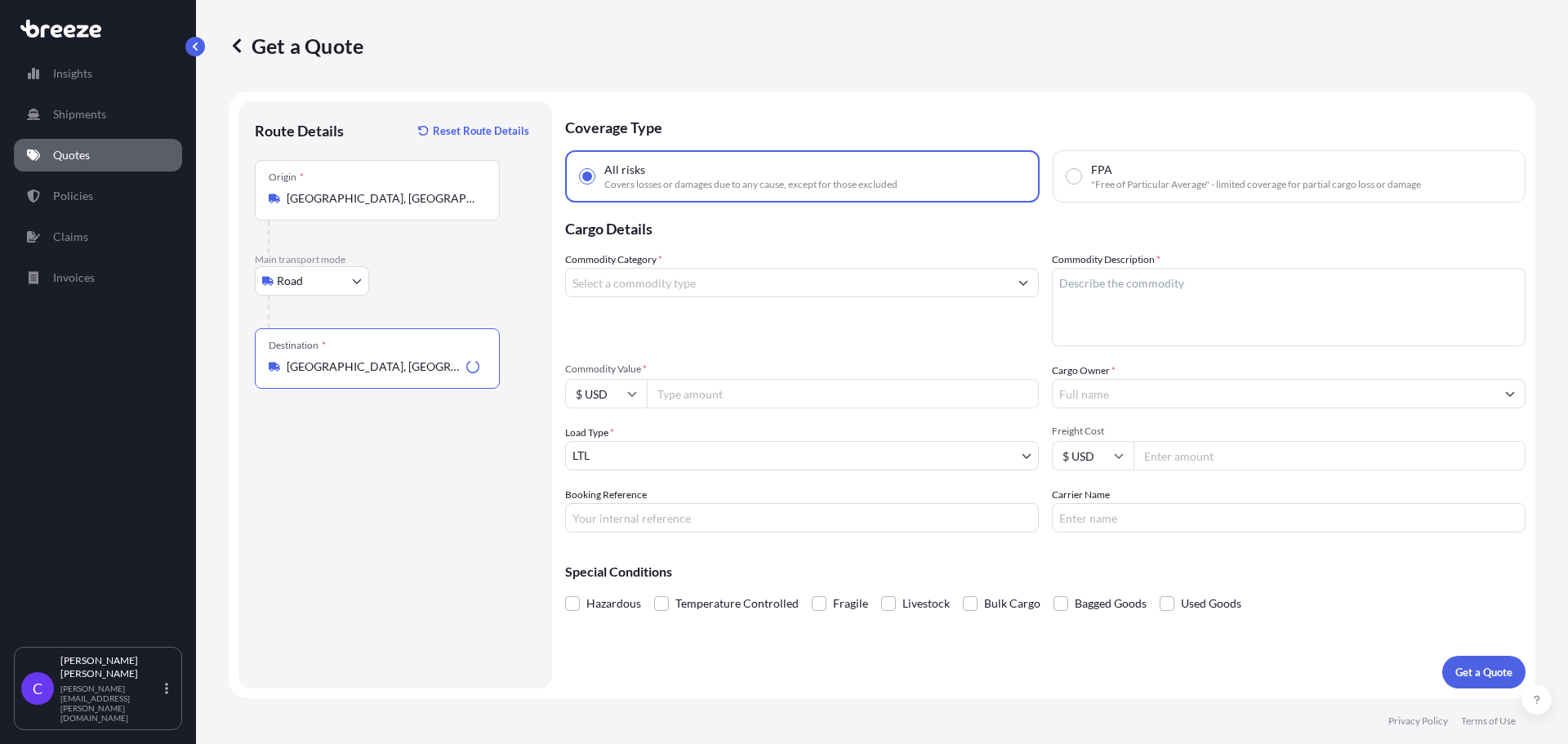
type input "[GEOGRAPHIC_DATA], [GEOGRAPHIC_DATA], [GEOGRAPHIC_DATA]"
click at [748, 285] on input "Commodity Category *" at bounding box center [787, 282] width 443 height 30
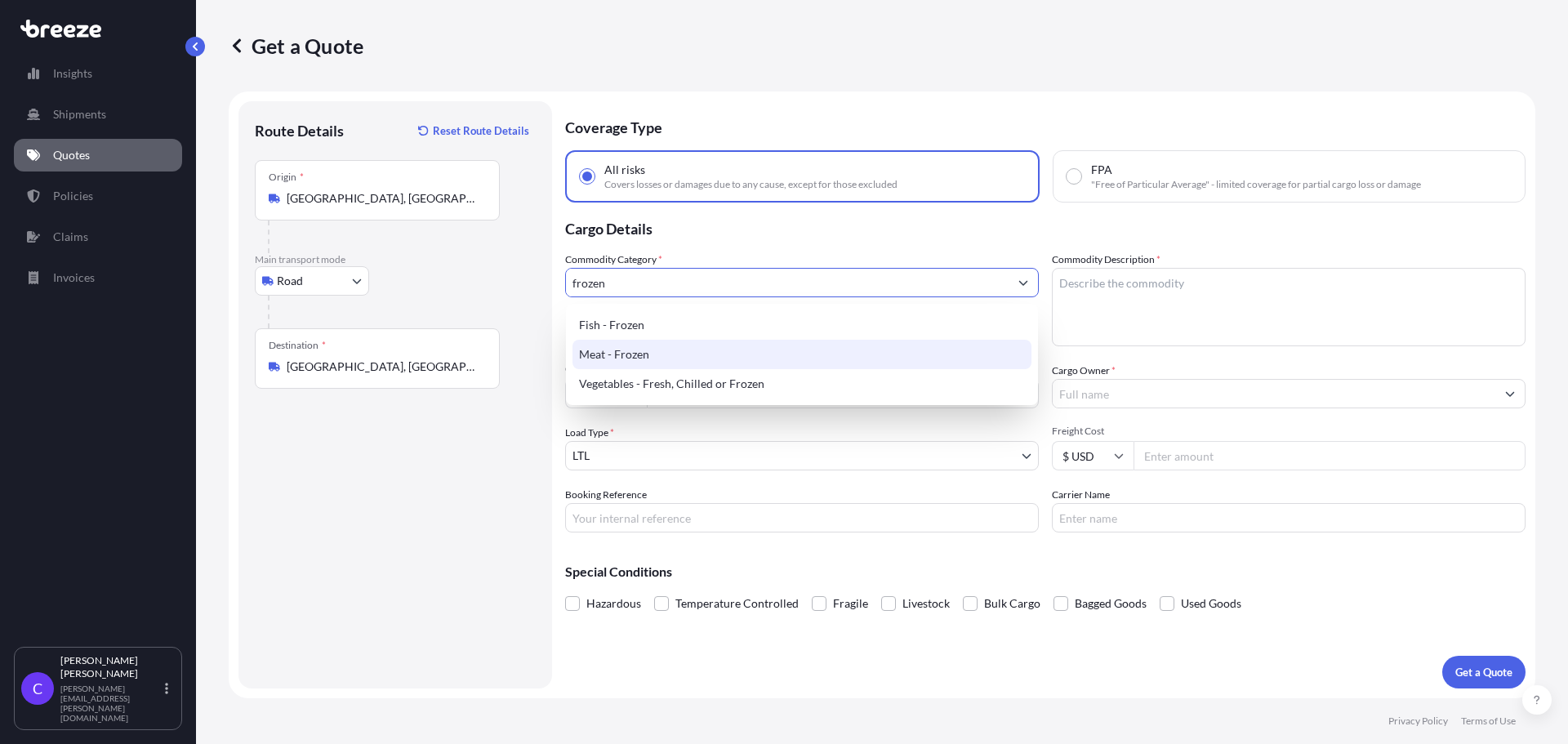
click at [646, 351] on div "Meat - Frozen" at bounding box center [801, 355] width 459 height 30
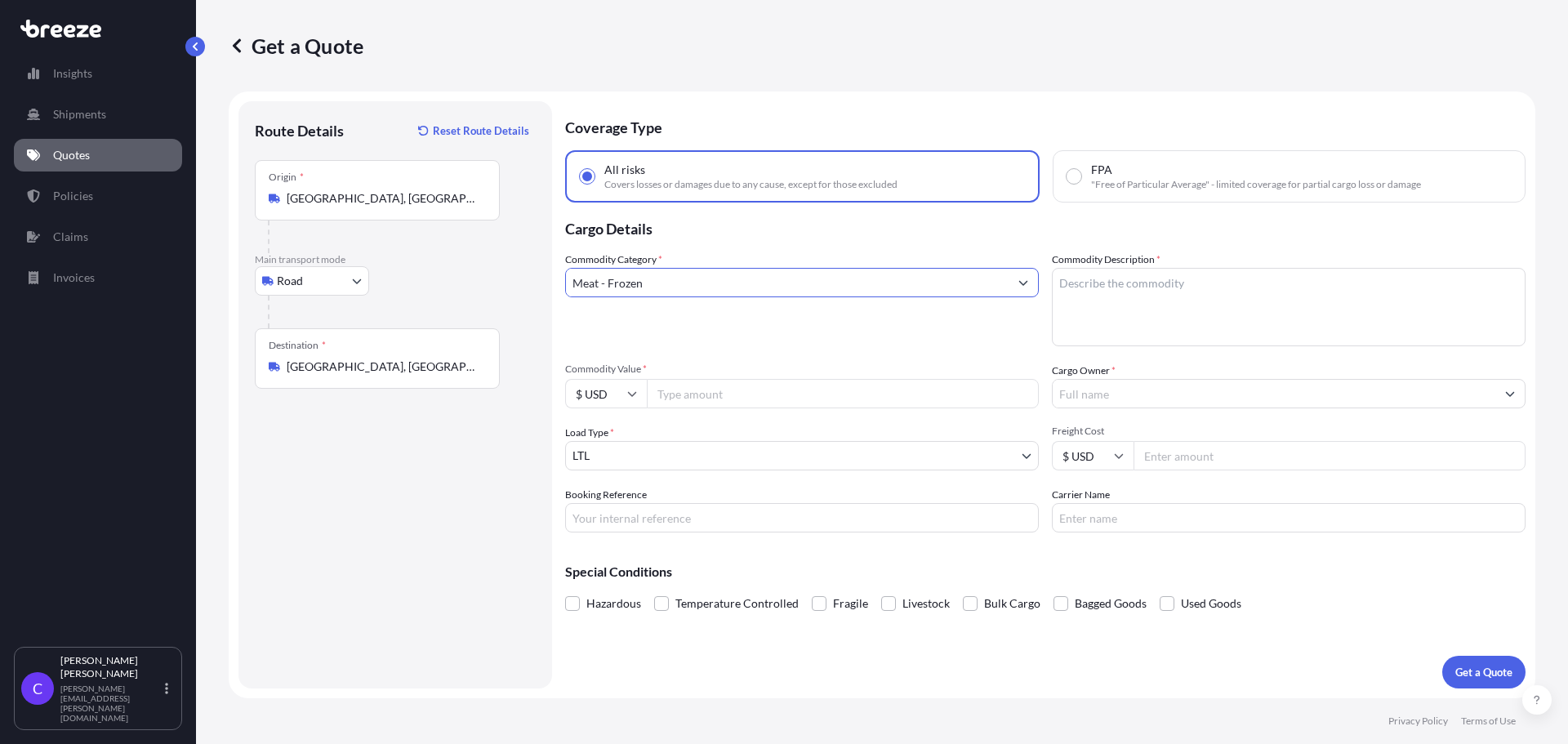
type input "Meat - Frozen"
drag, startPoint x: 1159, startPoint y: 290, endPoint x: 1173, endPoint y: 288, distance: 14.1
click at [1161, 290] on textarea "Commodity Description *" at bounding box center [1288, 307] width 473 height 78
type textarea "frozen sandwiches"
type input "3885"
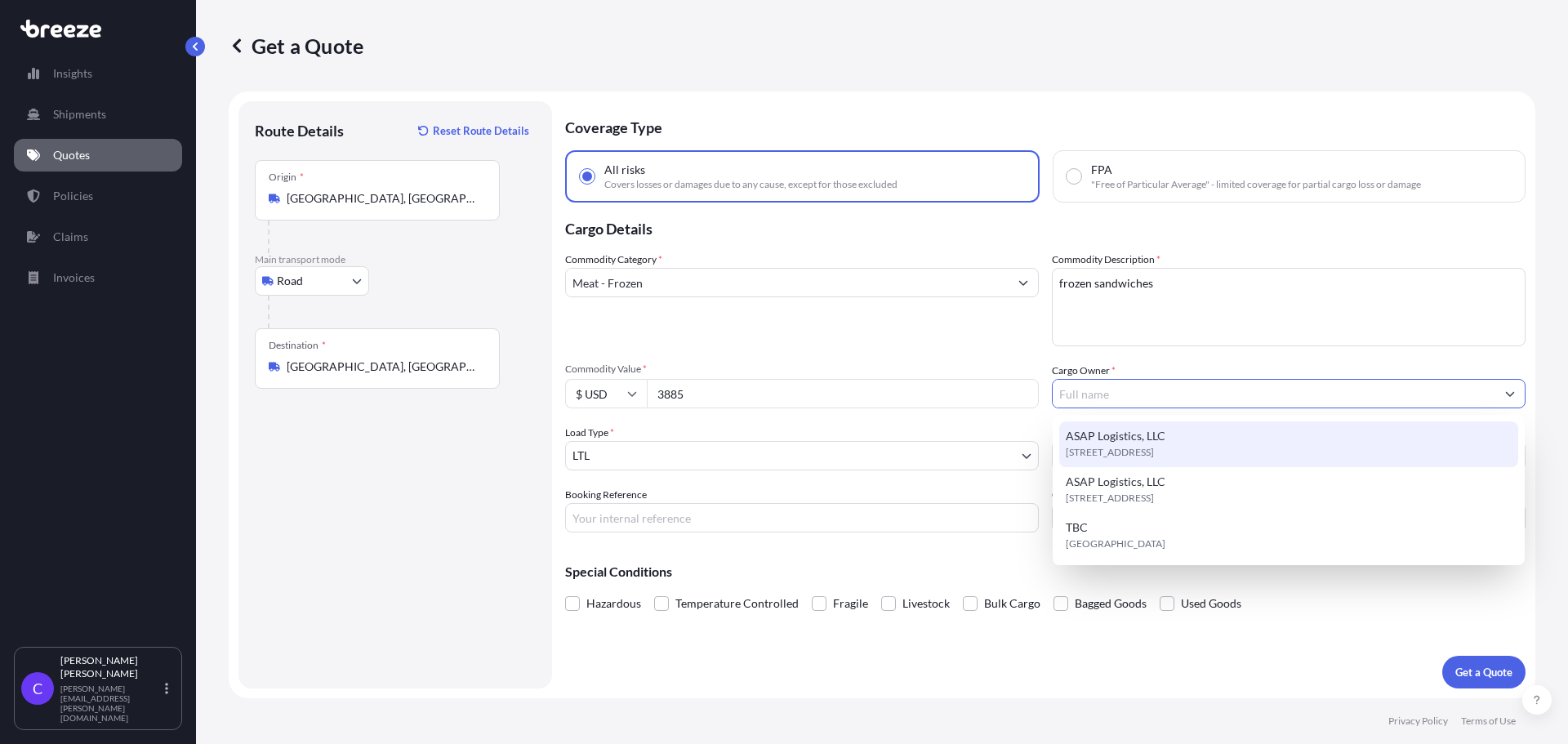
click at [1162, 439] on span "ASAP Logistics, LLC" at bounding box center [1114, 436] width 99 height 16
type input "ASAP Logistics, LLC"
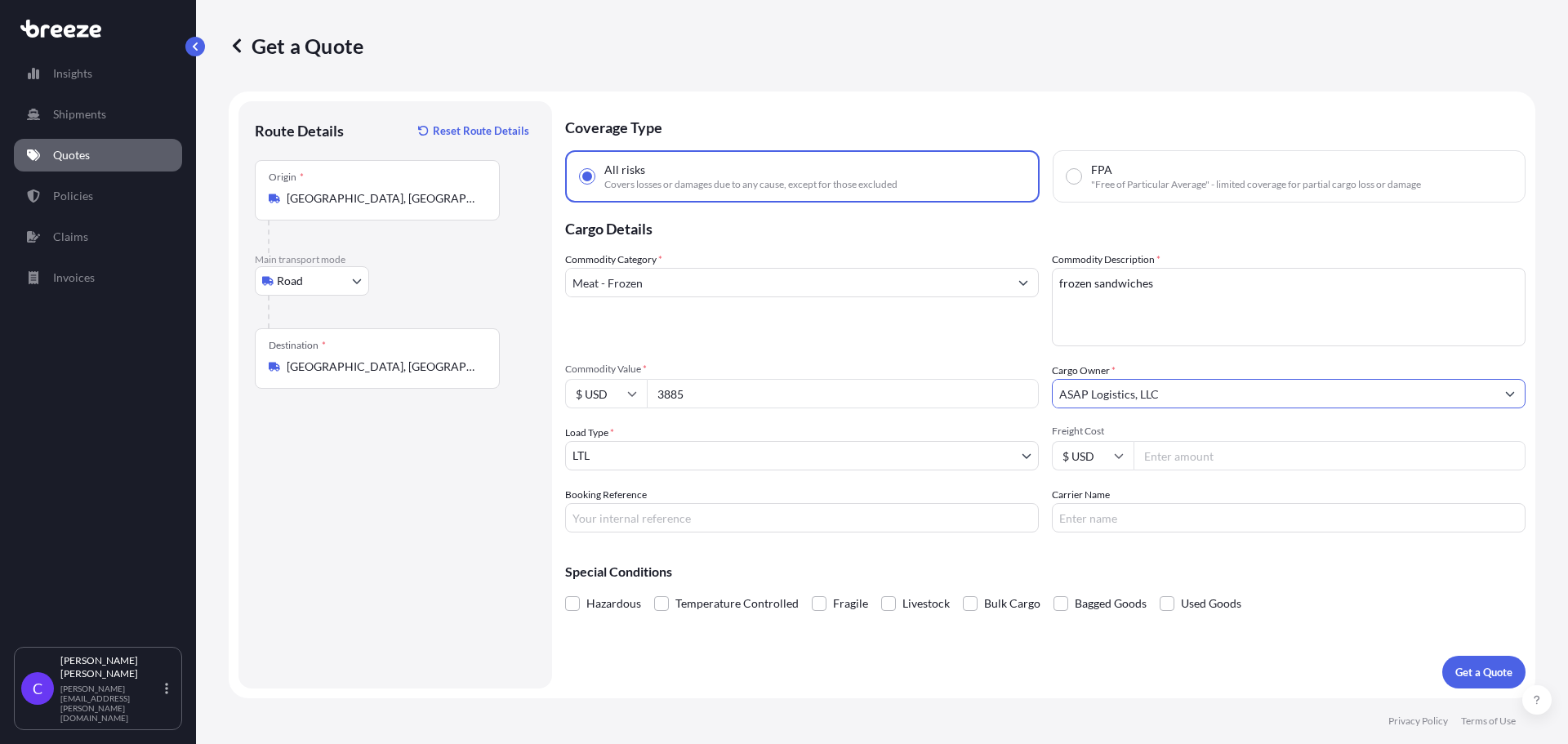
click at [1187, 462] on input "Freight Cost" at bounding box center [1329, 456] width 392 height 30
type input "550"
click at [792, 526] on input "Booking Reference" at bounding box center [801, 517] width 473 height 30
type input "FGF5223"
type input "FFE"
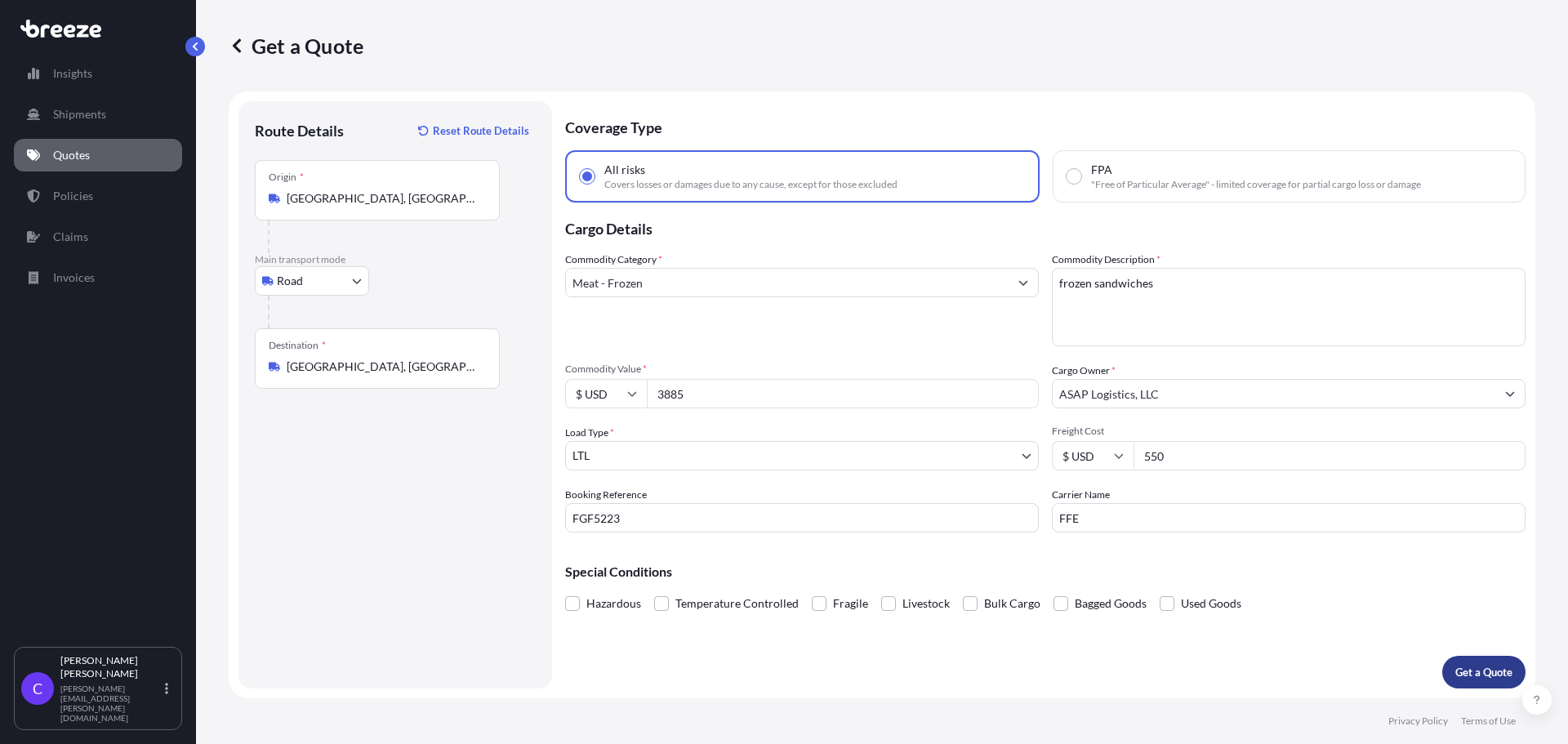
click at [1482, 673] on p "Get a Quote" at bounding box center [1483, 672] width 57 height 16
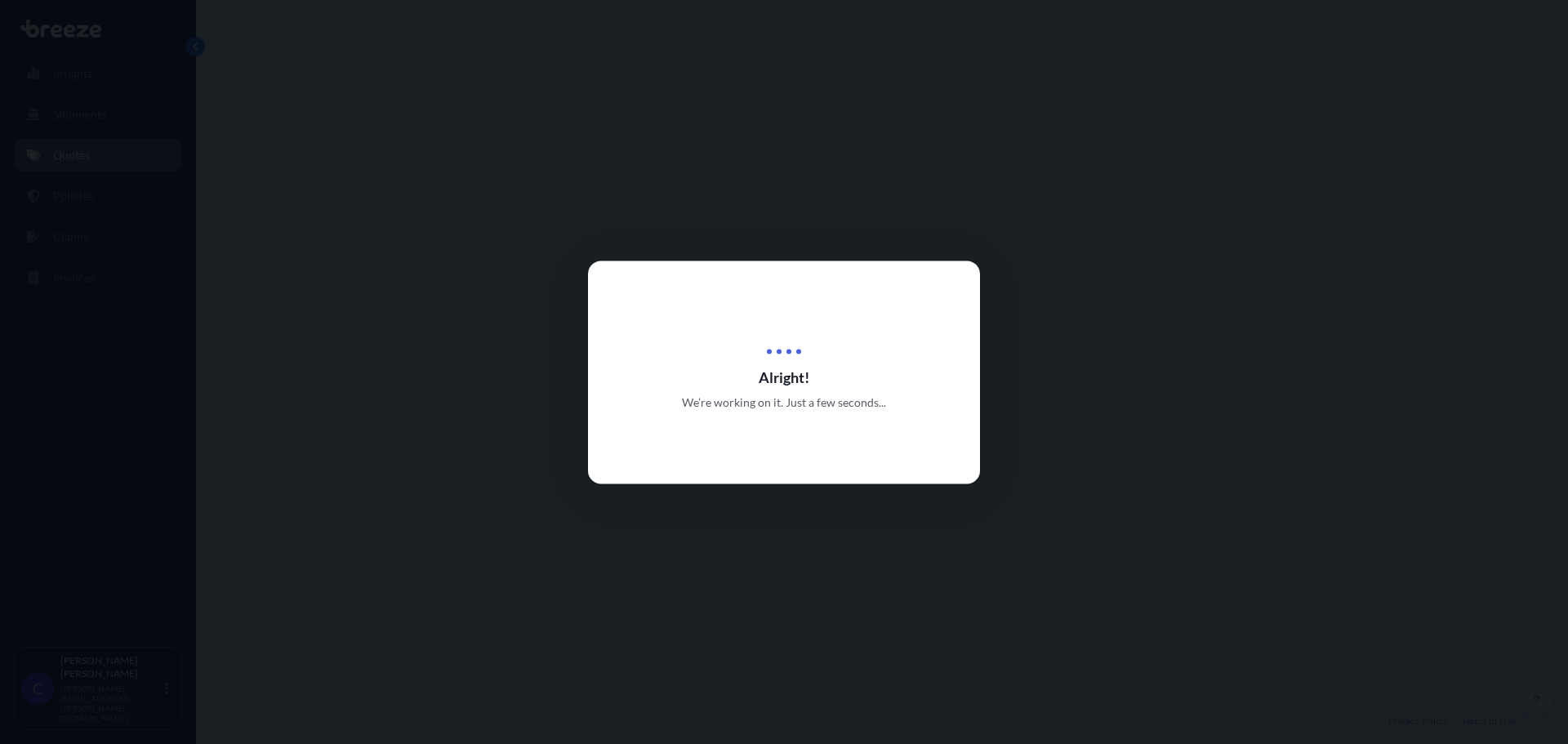
select select "Road"
select select "1"
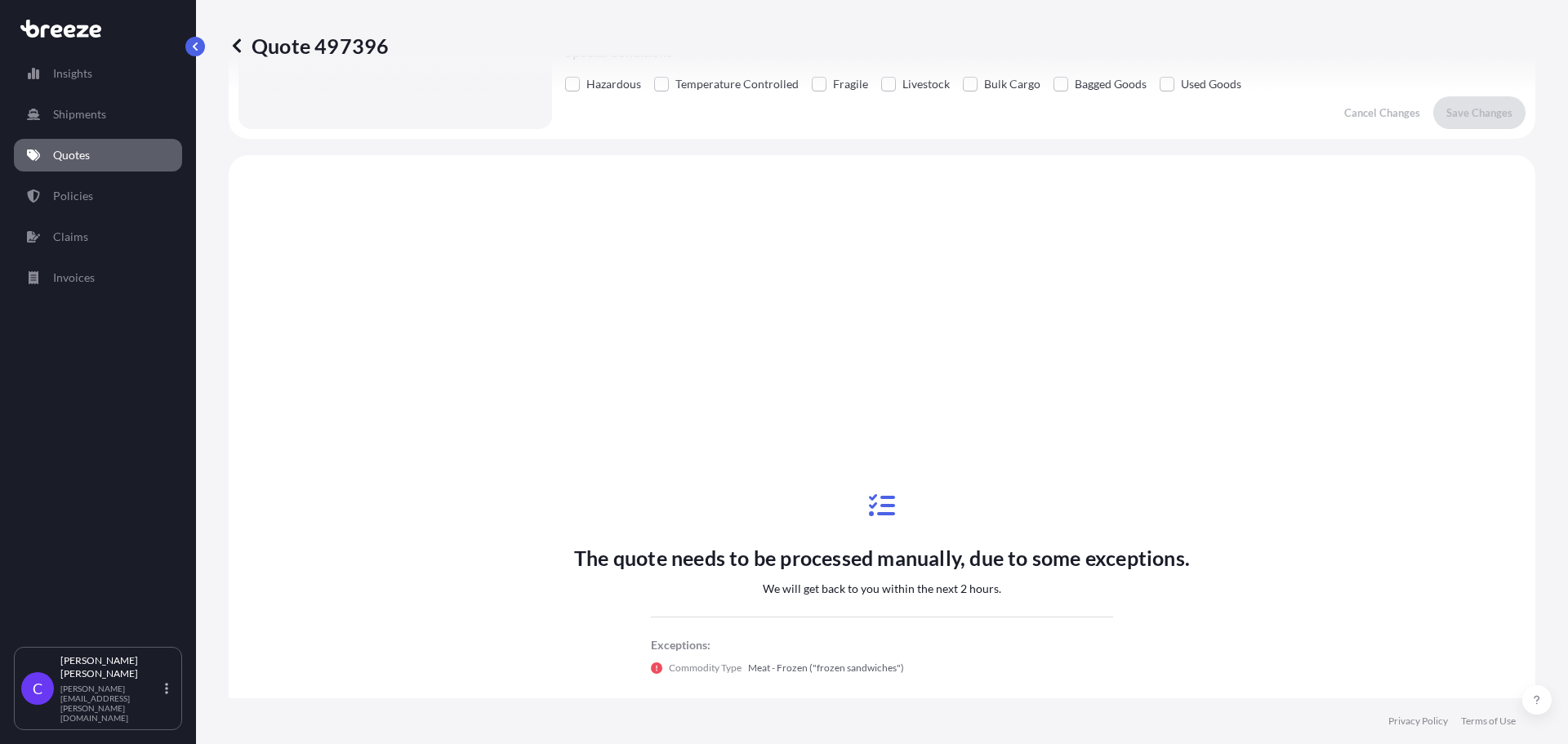
scroll to position [593, 0]
